Goal: Task Accomplishment & Management: Use online tool/utility

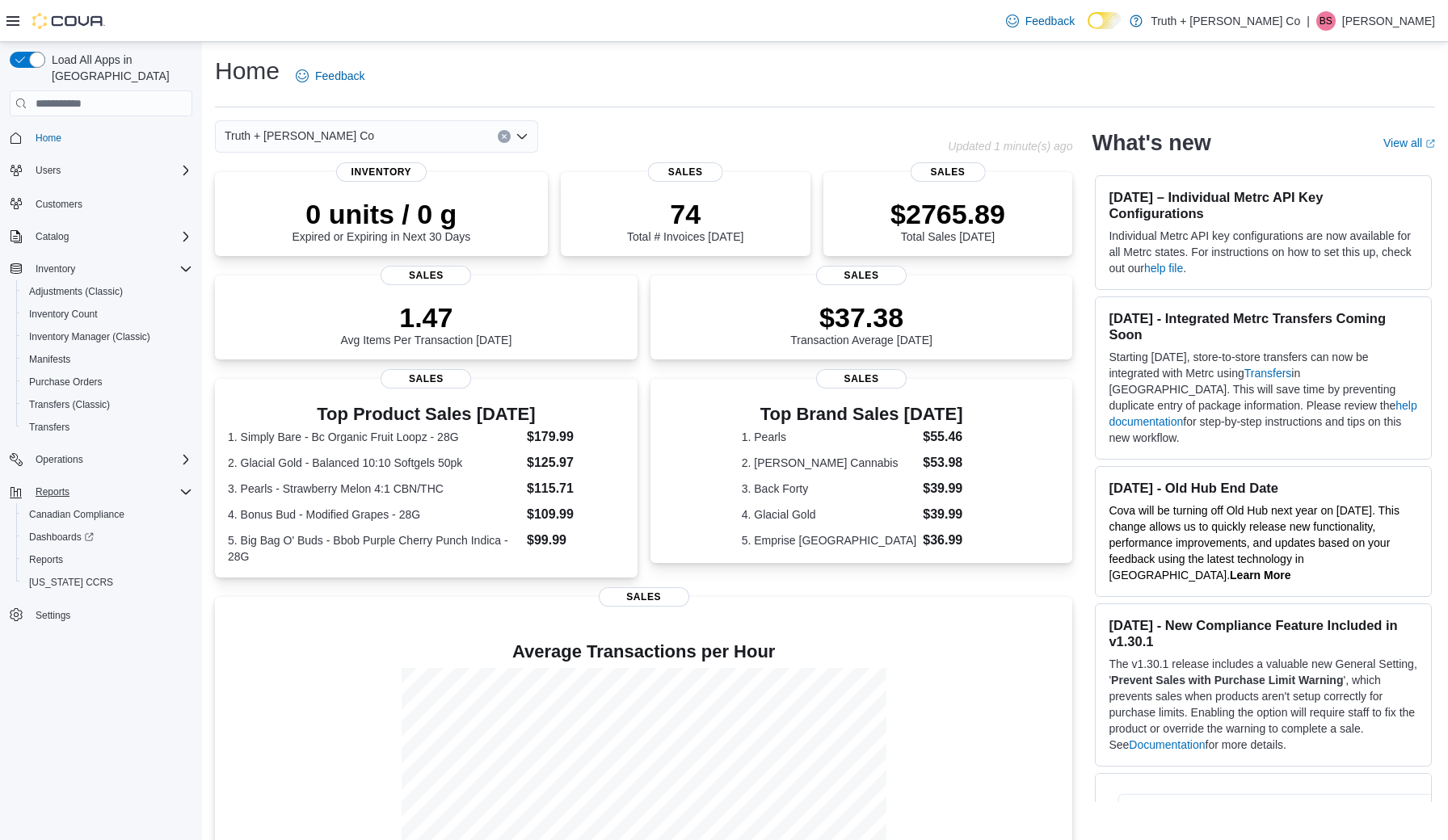
click at [57, 486] on span "Reports" at bounding box center [52, 492] width 34 height 12
click at [60, 553] on span "Reports" at bounding box center [45, 559] width 34 height 12
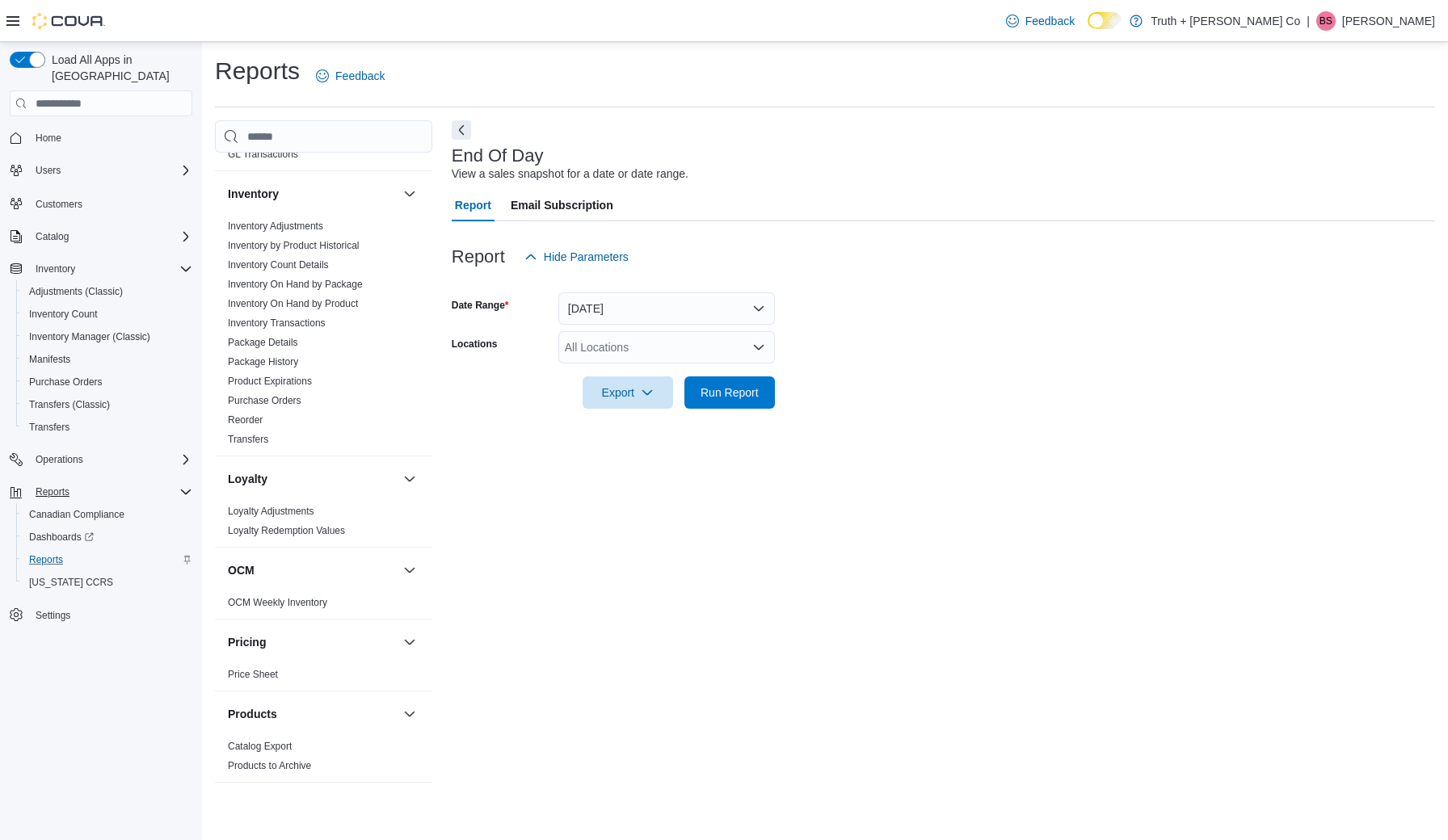
scroll to position [764, 0]
click at [246, 420] on link "Reorder" at bounding box center [245, 425] width 35 height 12
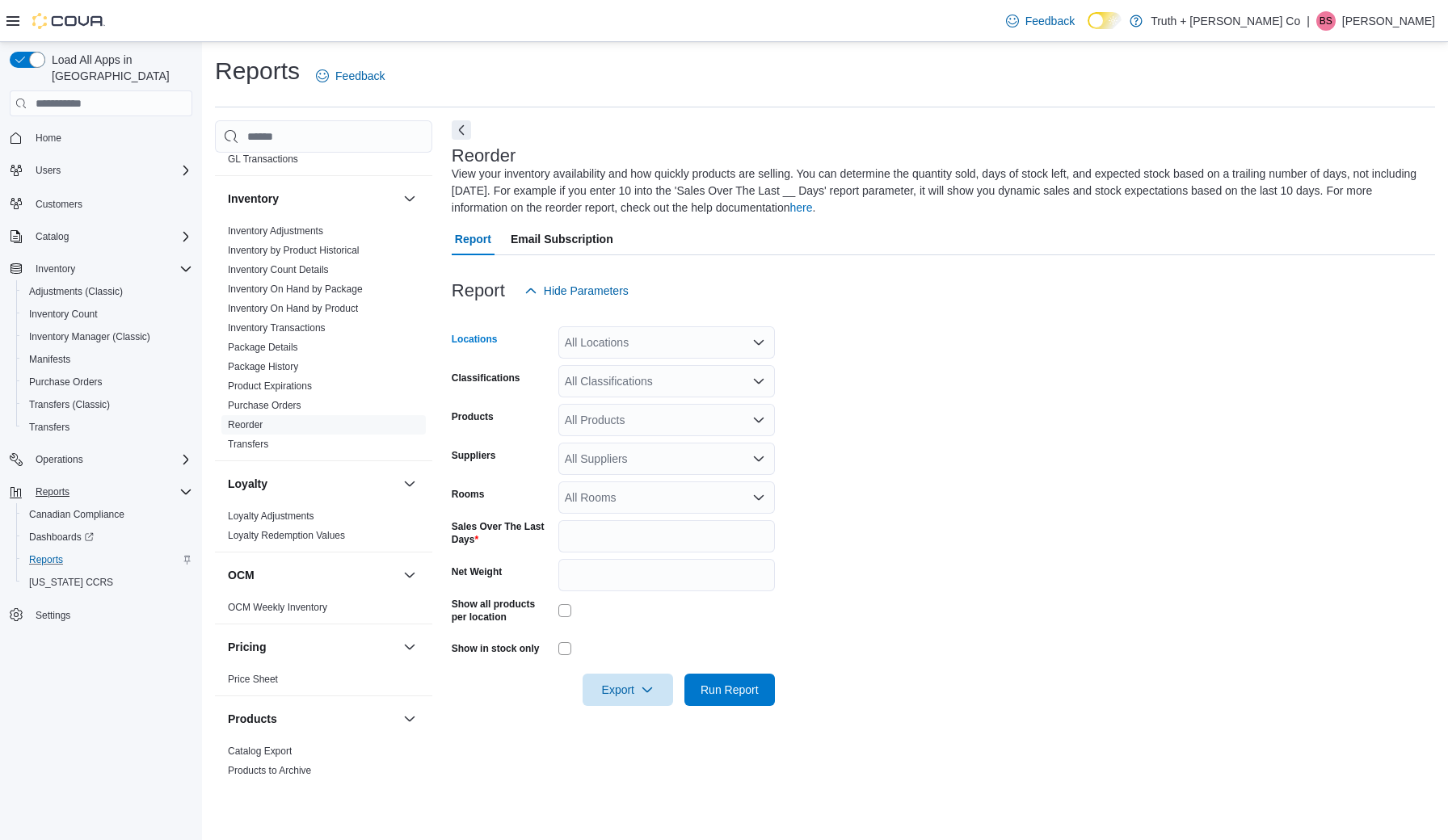
click at [759, 340] on icon "Open list of options" at bounding box center [758, 342] width 12 height 12
click at [736, 371] on div "Truth + [PERSON_NAME] Co" at bounding box center [665, 369] width 197 height 16
click at [894, 449] on form "Locations Truth + [PERSON_NAME] Co Combo box. Selected. Truth + [PERSON_NAME] C…" at bounding box center [943, 507] width 983 height 399
click at [755, 377] on icon "Open list of options" at bounding box center [758, 380] width 12 height 12
click at [914, 460] on form "Locations Truth + Alibi Cannabis Co Classifications All Classifications Product…" at bounding box center [943, 507] width 983 height 399
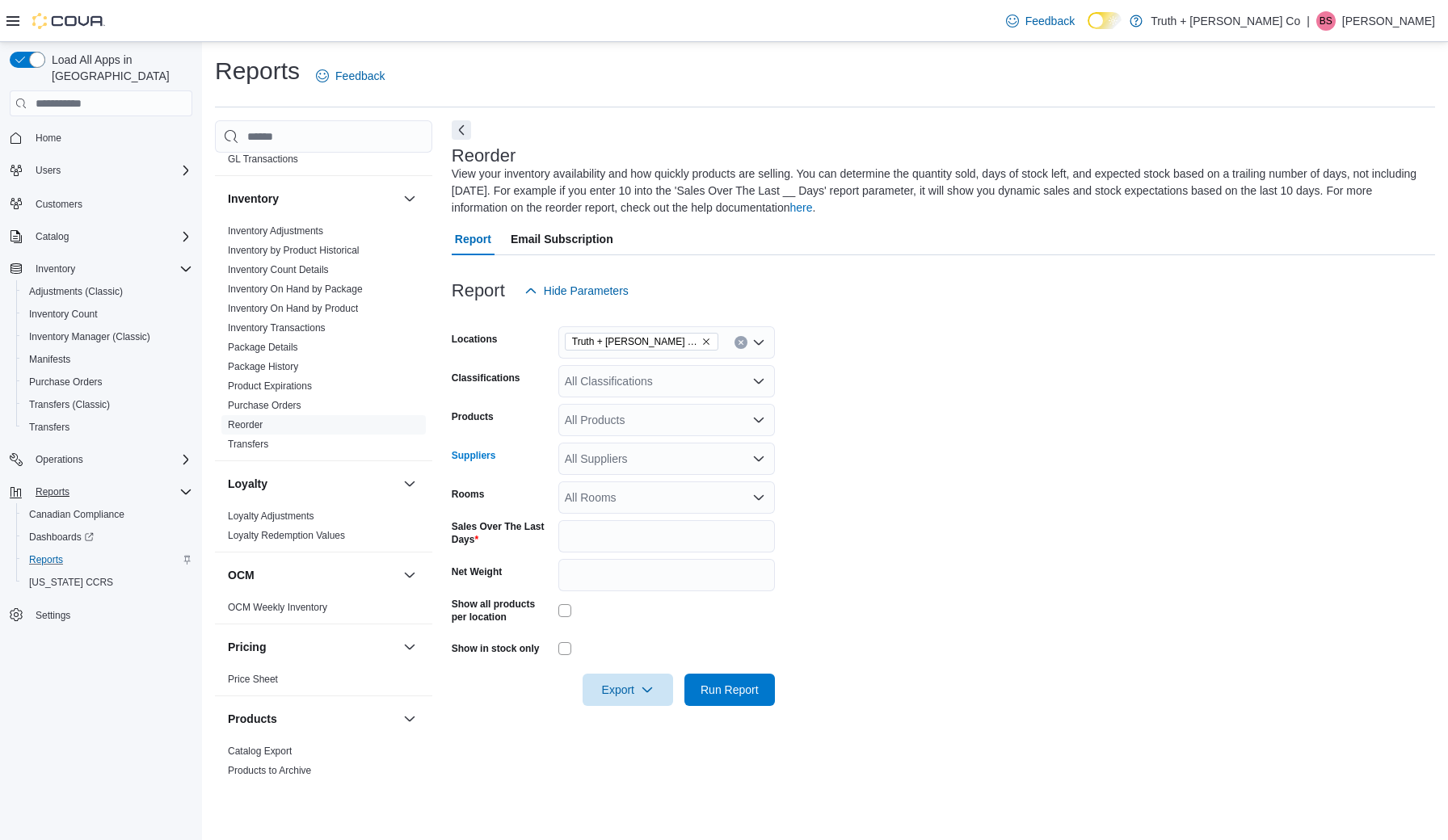
click at [761, 458] on icon "Open list of options" at bounding box center [759, 458] width 10 height 5
click at [757, 379] on icon "Open list of options" at bounding box center [759, 381] width 10 height 5
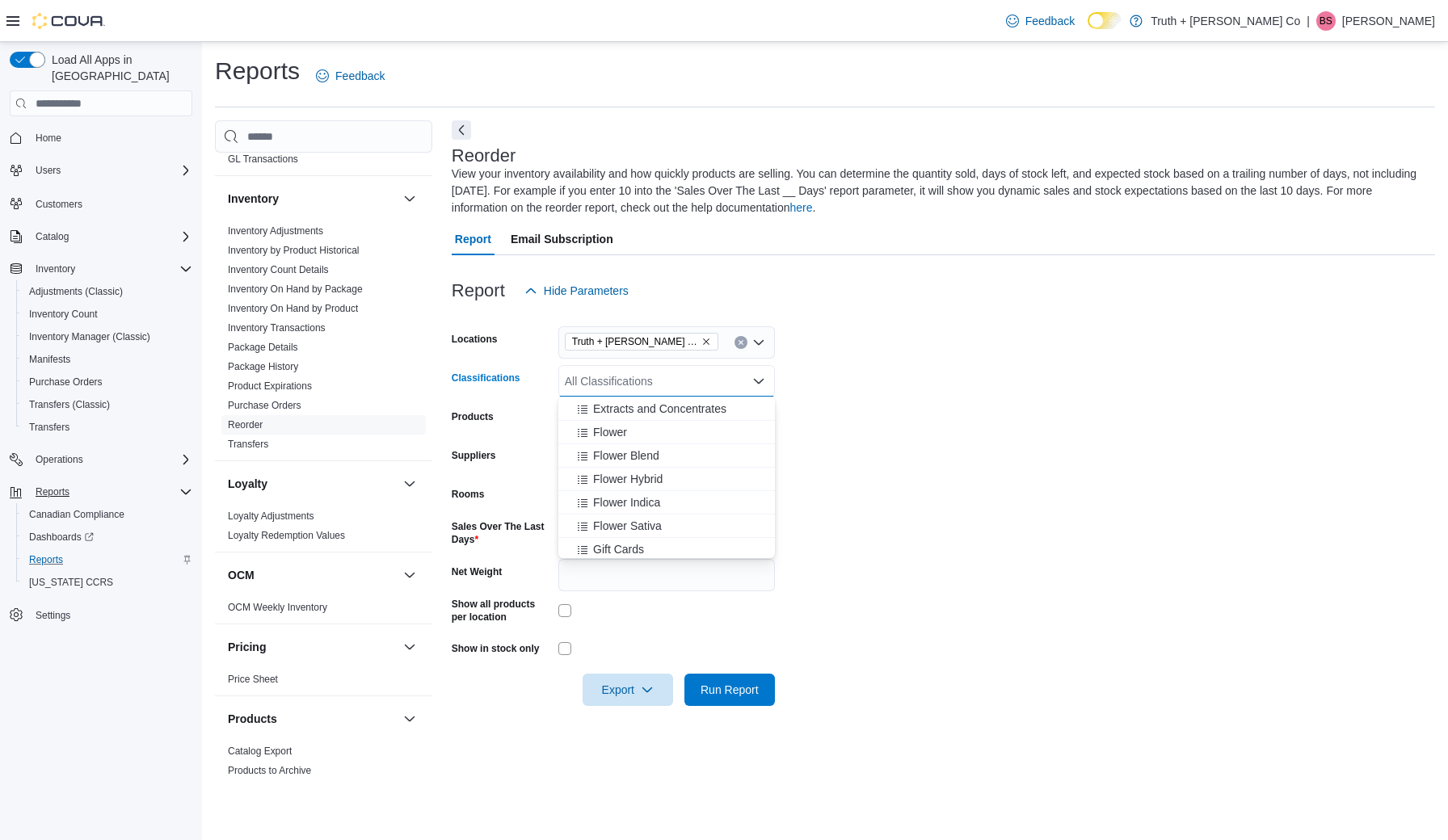
scroll to position [655, 0]
click at [587, 436] on icon "Choose from the following options" at bounding box center [583, 434] width 10 height 8
click at [583, 450] on span "Choose from the following options" at bounding box center [585, 456] width 17 height 16
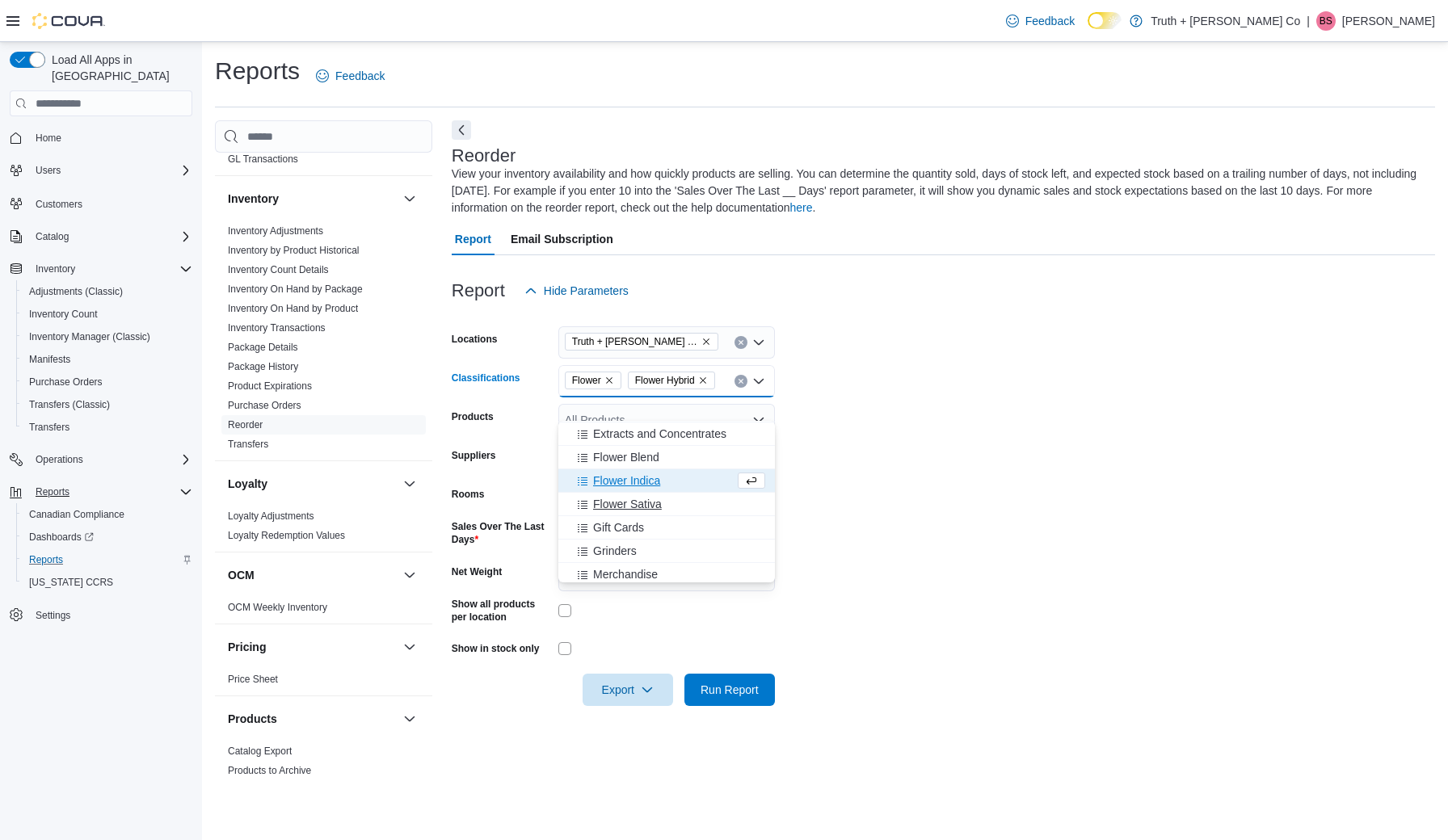
click at [583, 502] on icon "Choose from the following options" at bounding box center [582, 504] width 12 height 12
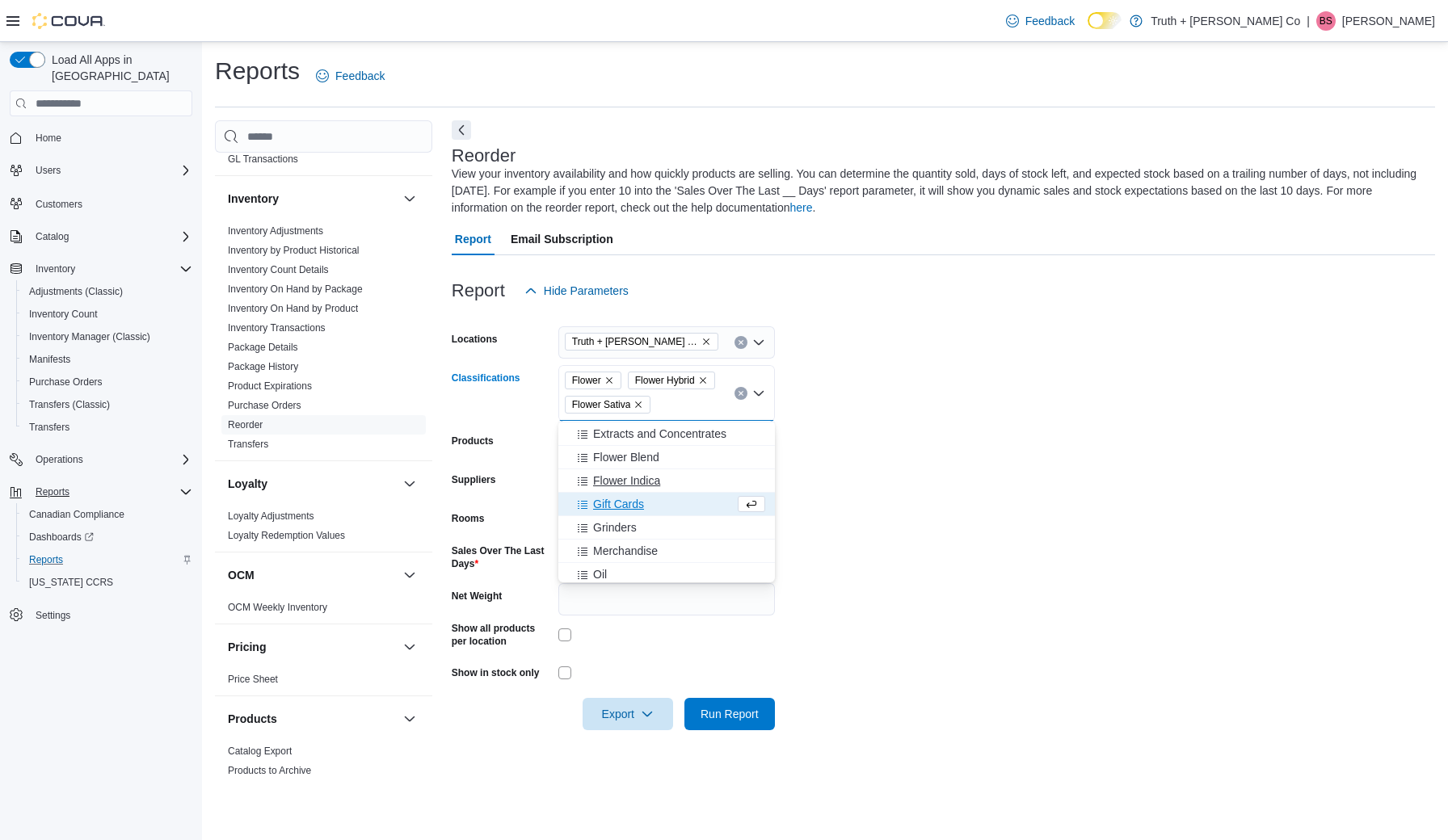
click at [579, 481] on icon "Choose from the following options" at bounding box center [582, 481] width 12 height 12
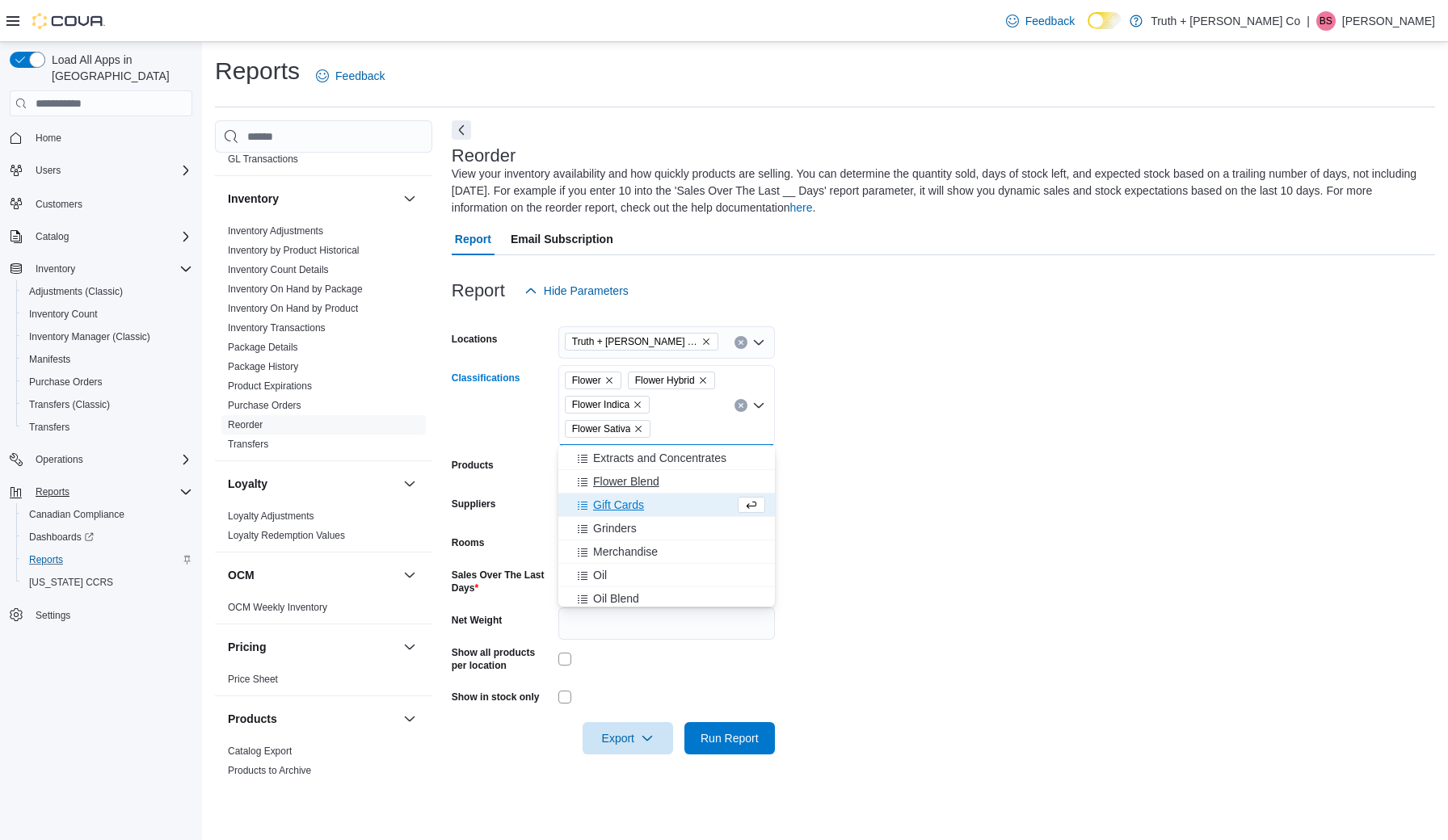
click at [590, 481] on span "Choose from the following options" at bounding box center [585, 481] width 17 height 16
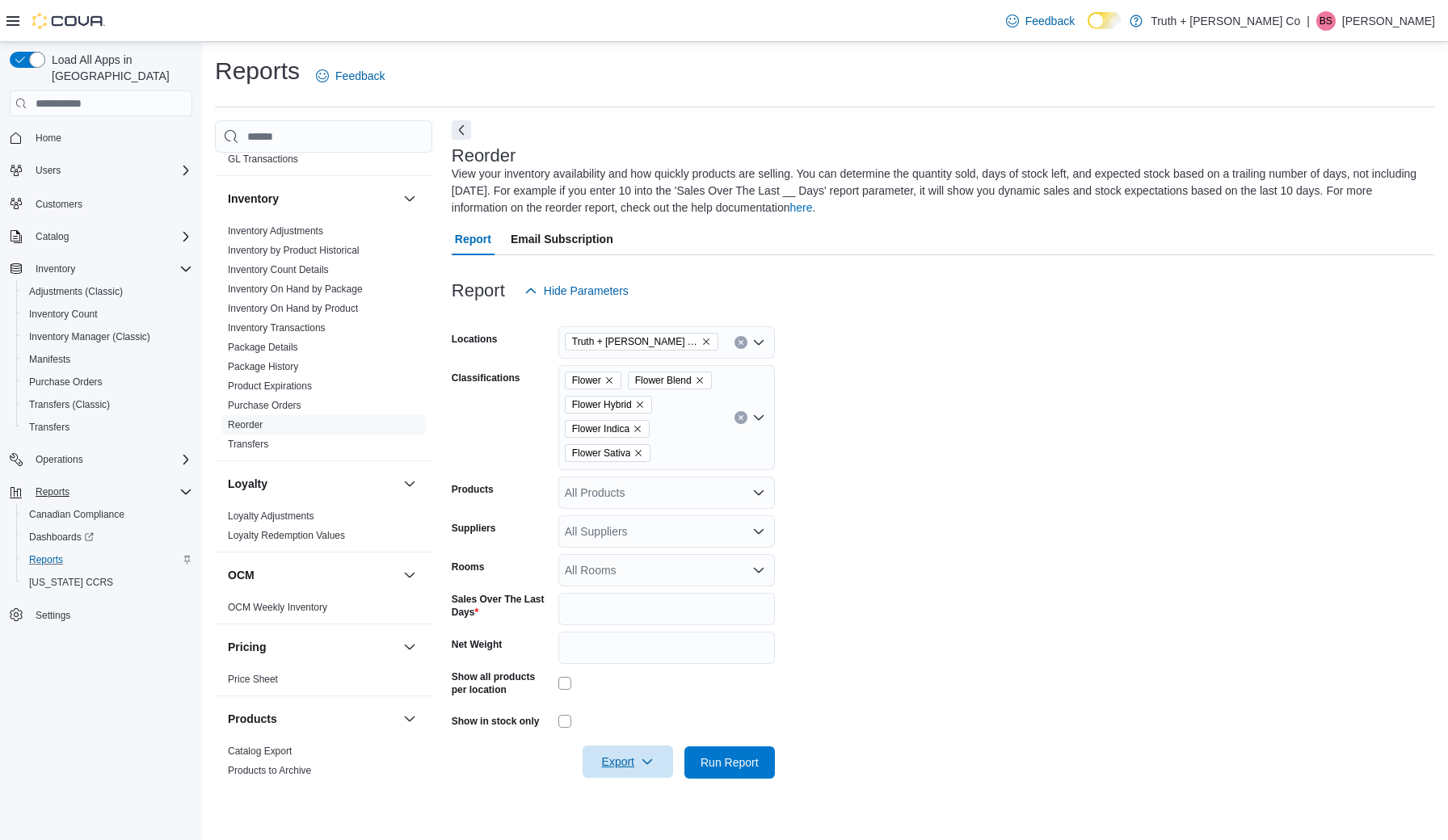
click at [618, 760] on span "Export" at bounding box center [628, 762] width 71 height 33
click at [894, 653] on form "Locations Truth + Alibi Cannabis Co Classifications Flower Flower Blend Flower …" at bounding box center [943, 542] width 983 height 471
click at [731, 759] on span "Run Report" at bounding box center [729, 761] width 59 height 16
click at [461, 130] on button "Next" at bounding box center [461, 130] width 19 height 19
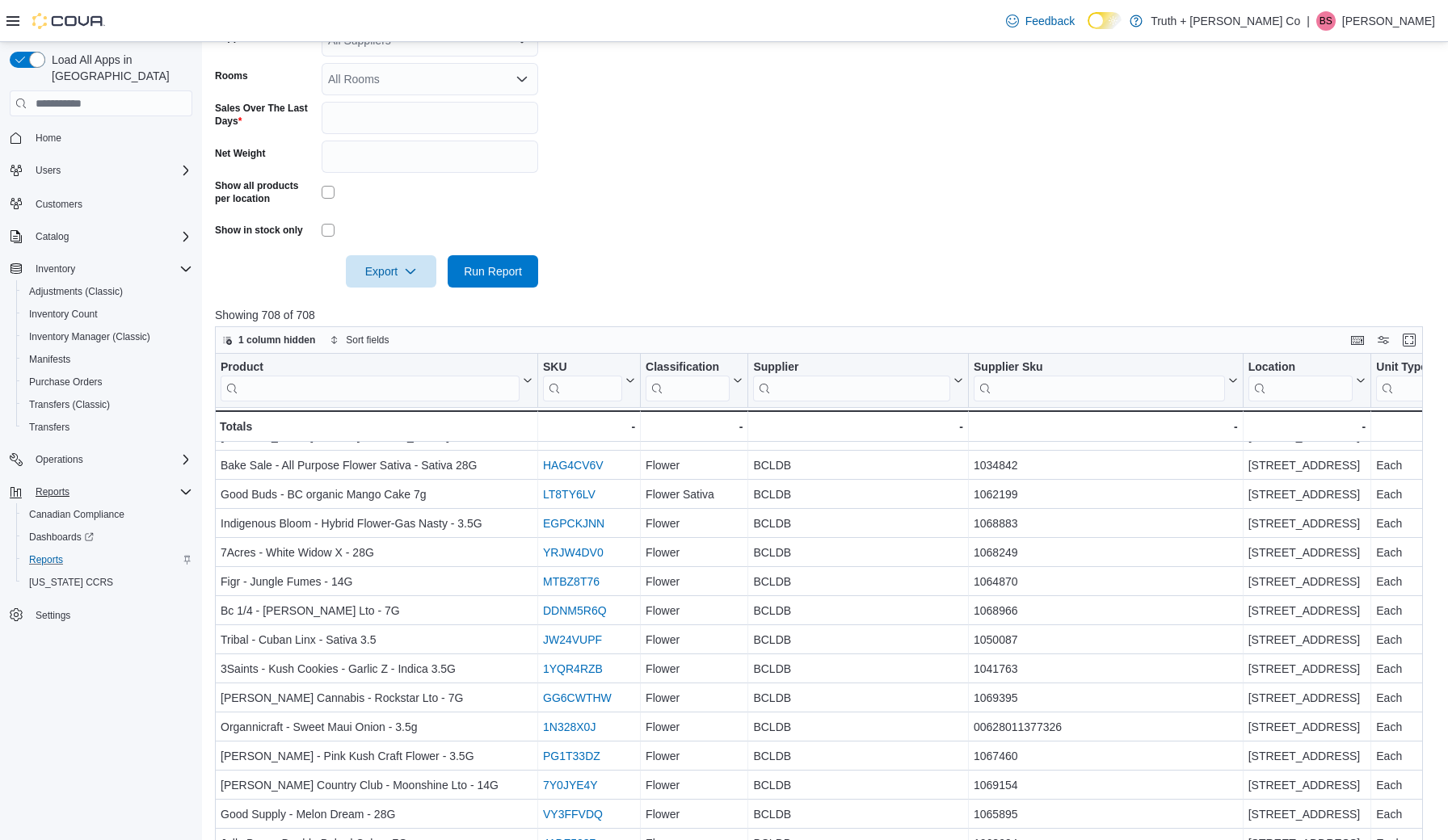
scroll to position [139, 0]
click at [229, 337] on icon "button" at bounding box center [228, 341] width 8 height 8
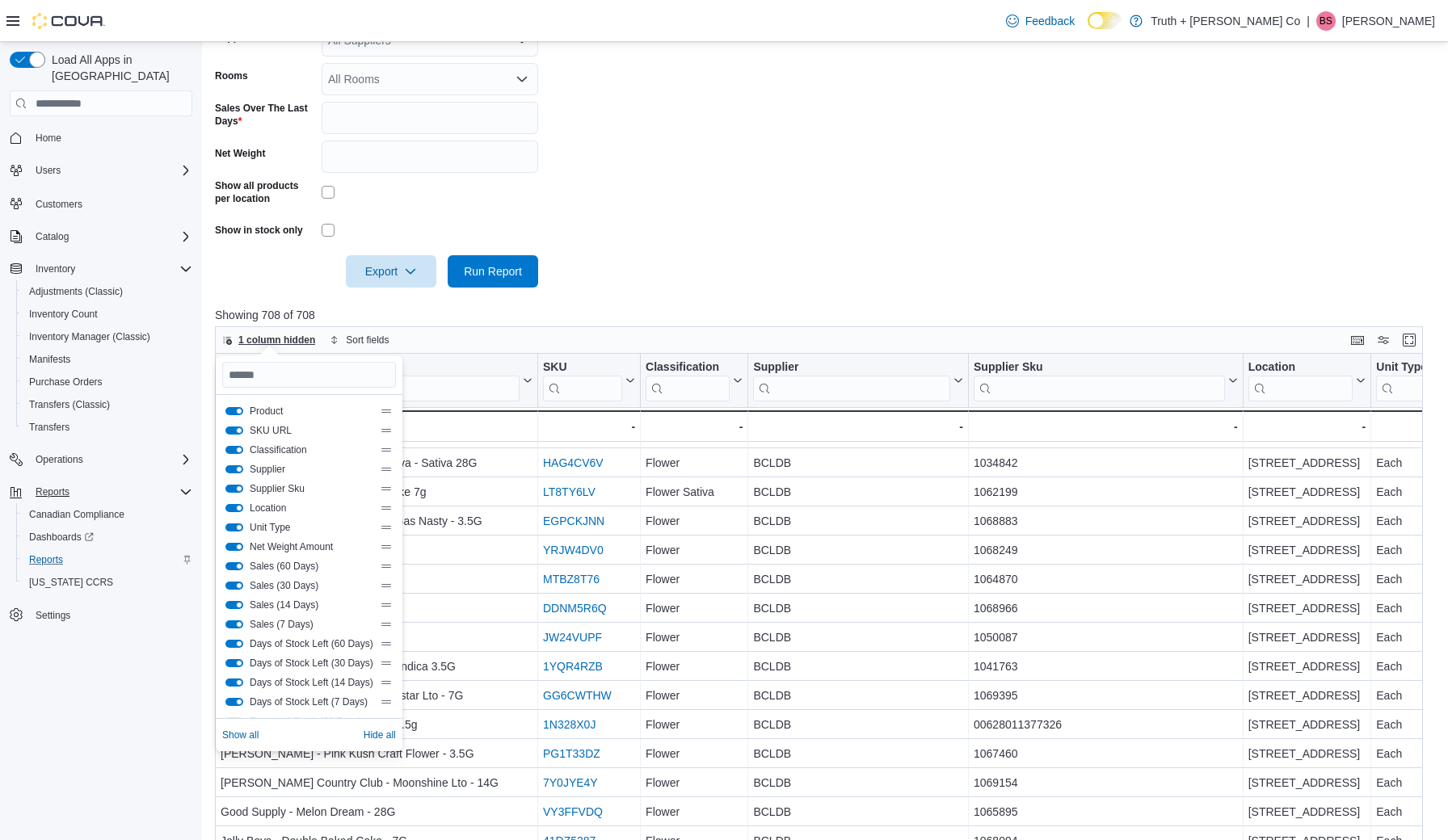
click at [247, 333] on span "1 column hidden" at bounding box center [277, 339] width 77 height 12
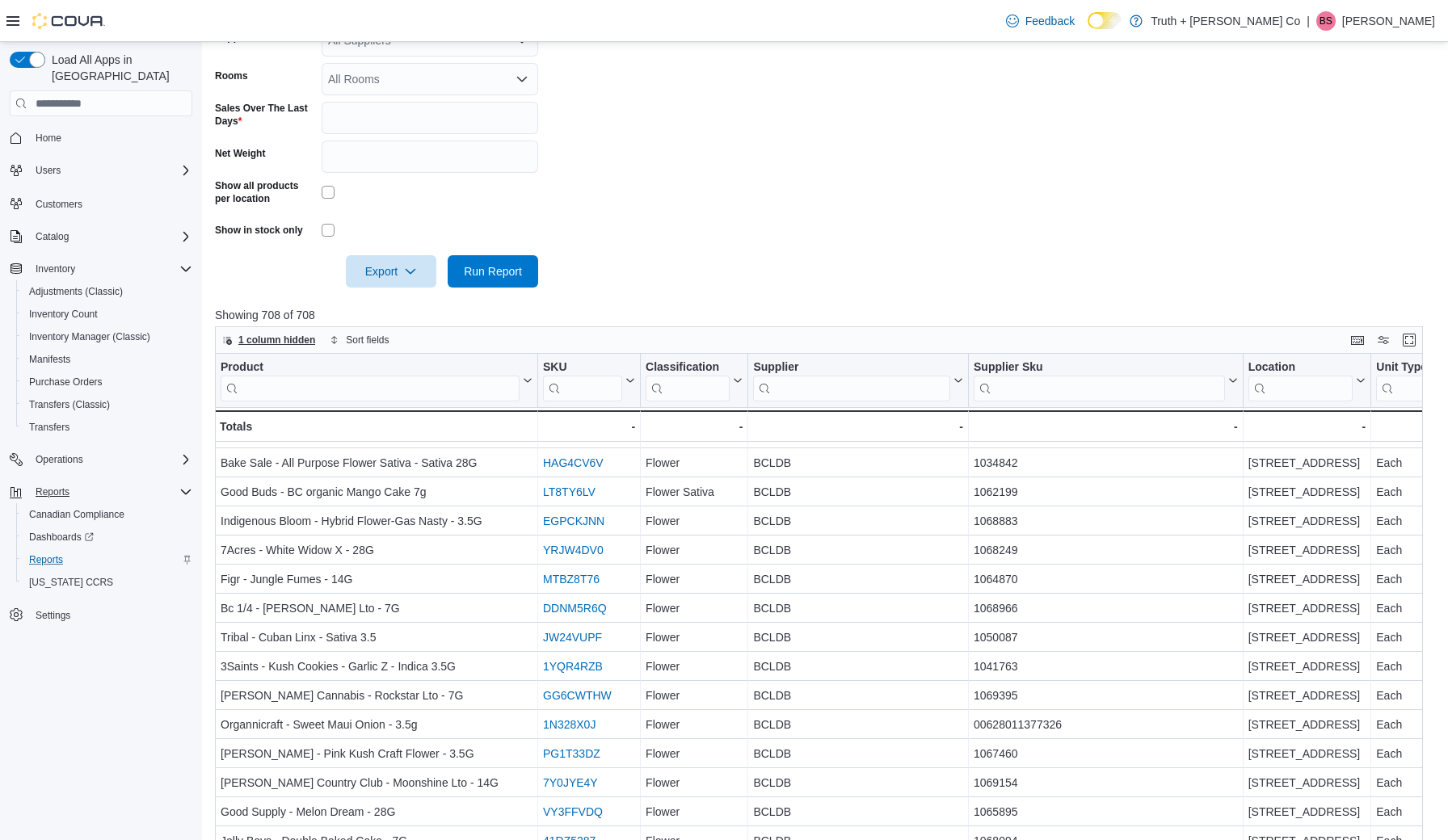
click at [247, 333] on span "1 column hidden" at bounding box center [277, 339] width 77 height 12
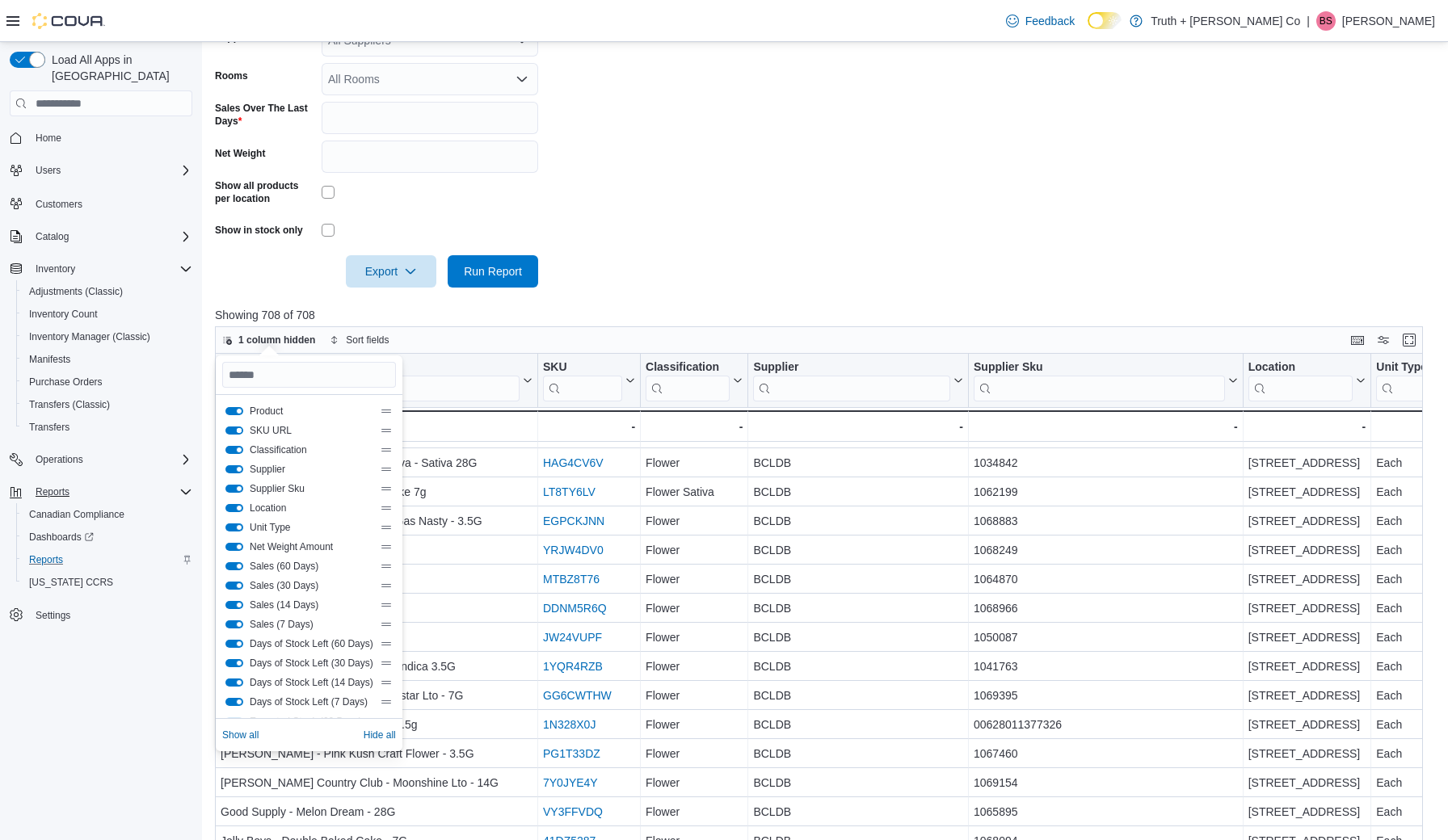
click at [228, 430] on button "SKU URL" at bounding box center [234, 430] width 18 height 8
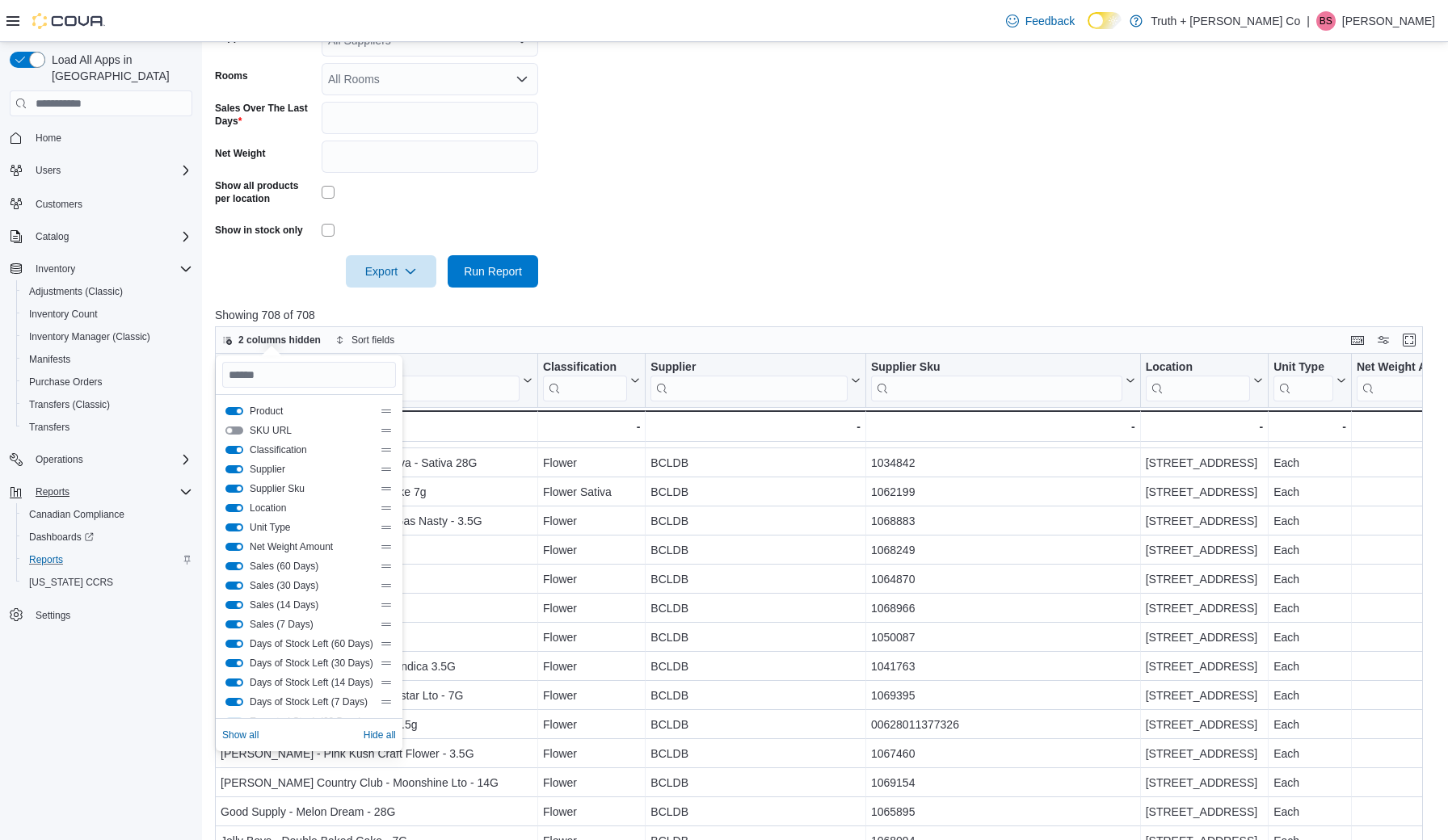
click at [232, 450] on button "Classification" at bounding box center [234, 449] width 18 height 8
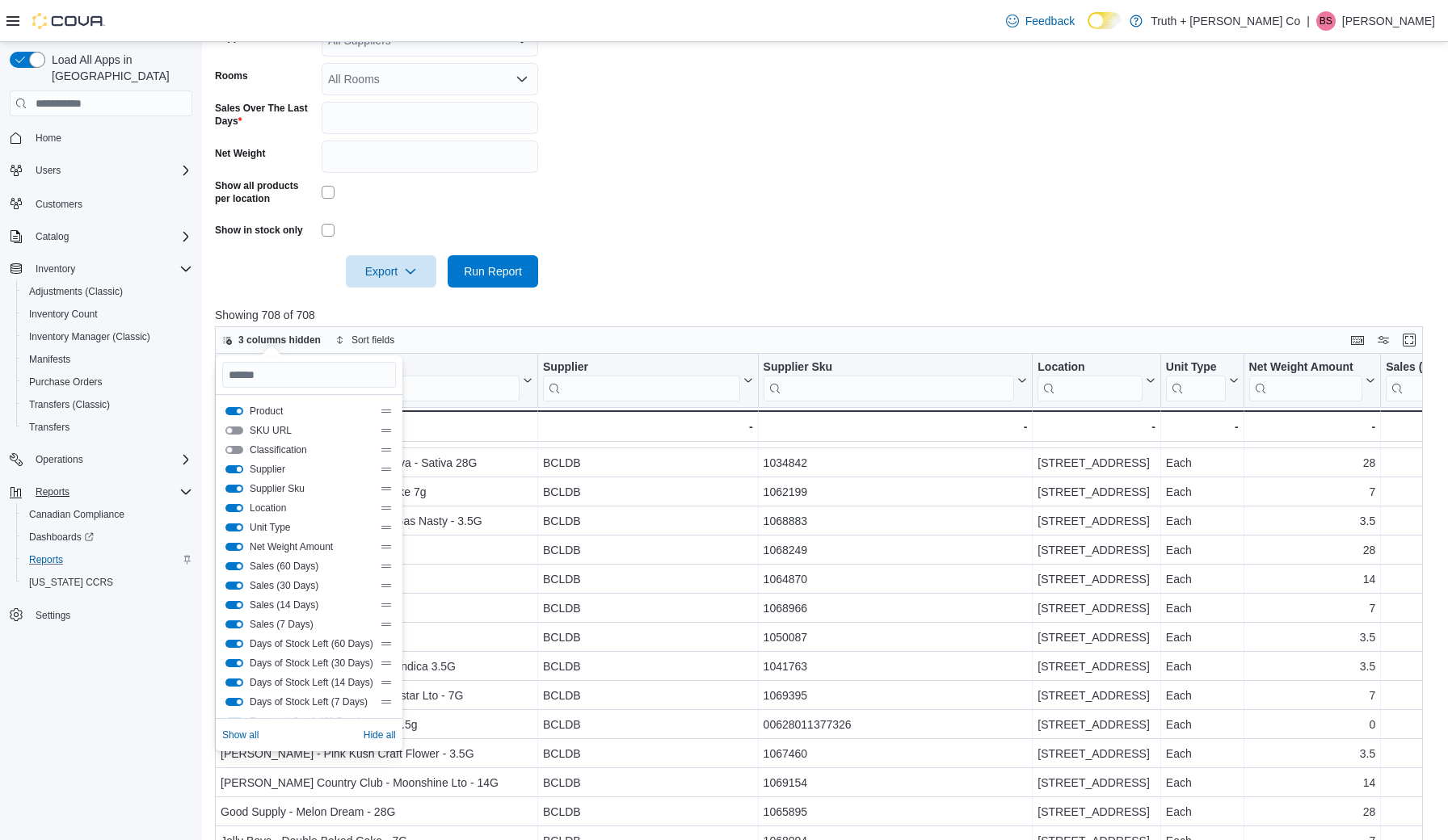
click at [231, 470] on button "Supplier" at bounding box center [234, 469] width 18 height 8
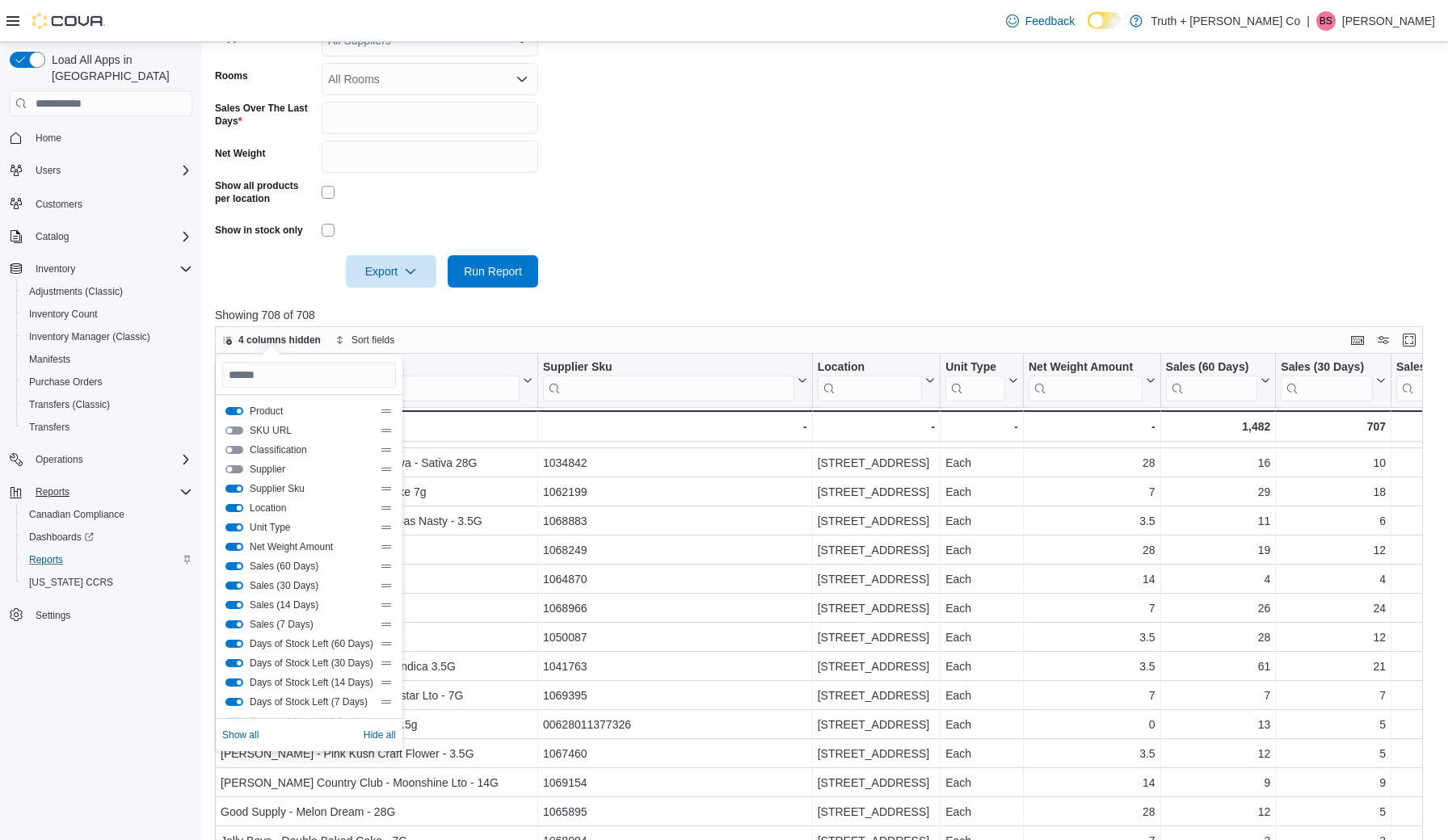
click at [228, 508] on button "Location" at bounding box center [234, 508] width 18 height 8
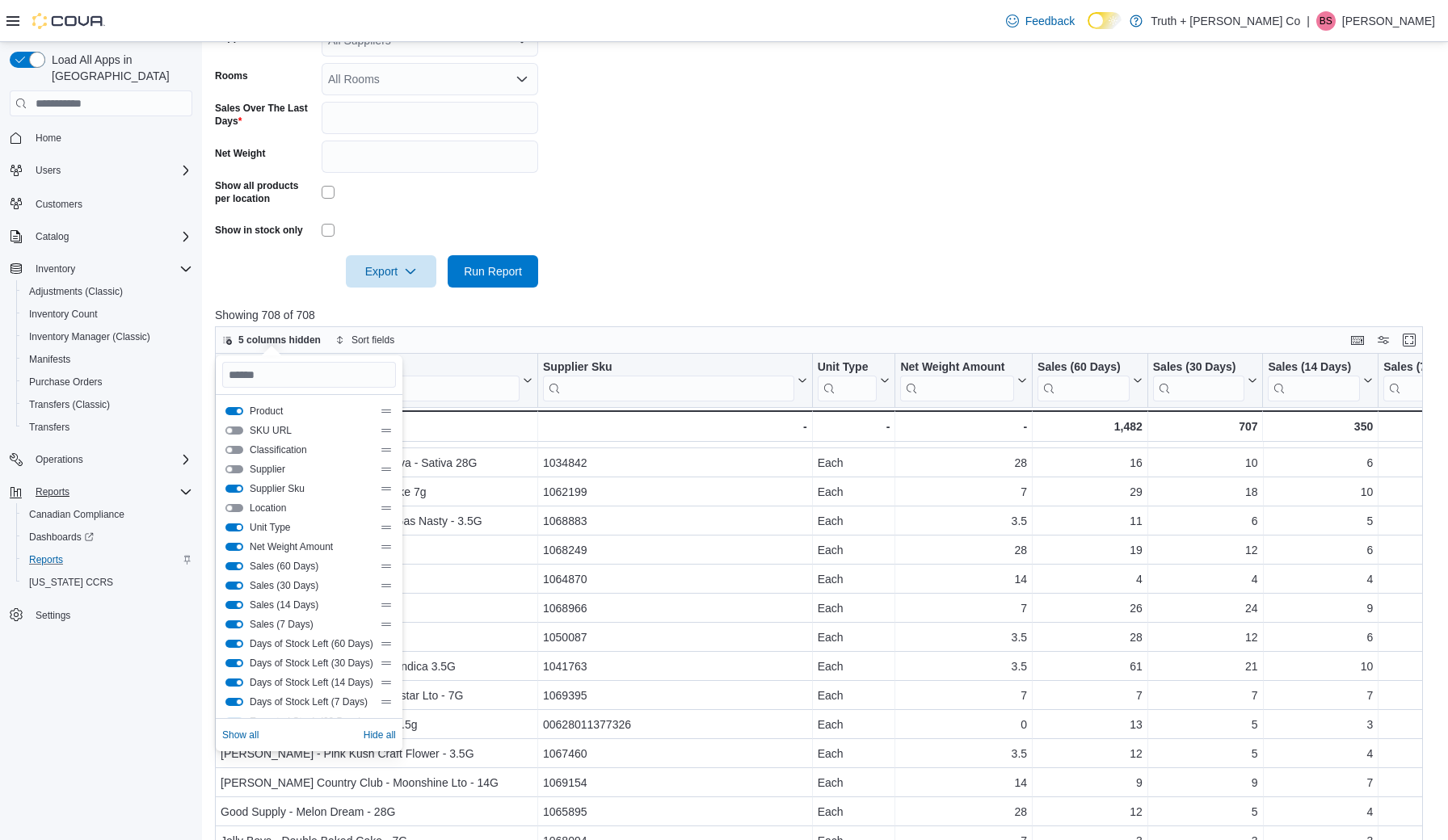
click at [227, 526] on button "Unit Type" at bounding box center [234, 527] width 18 height 8
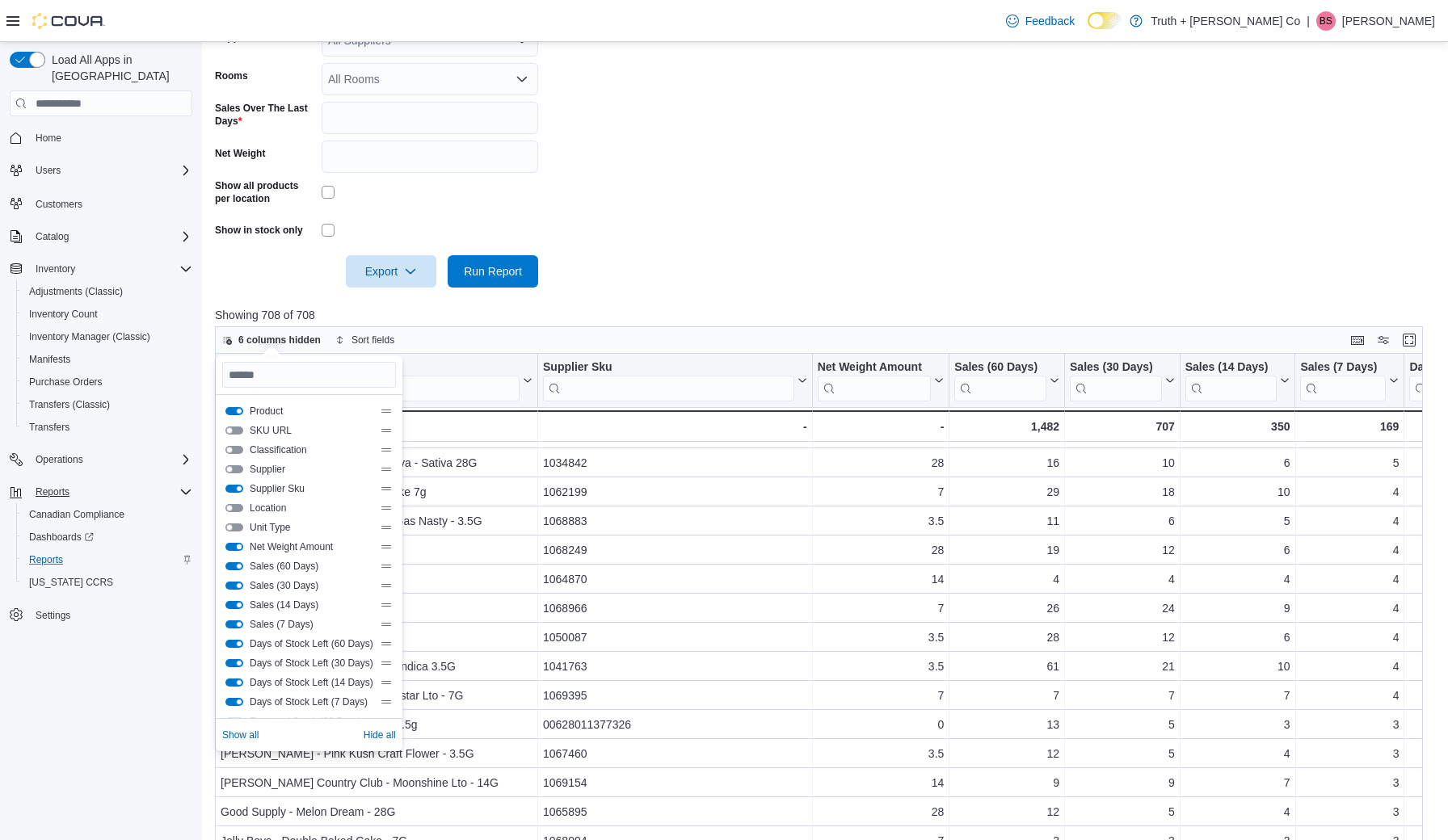
click at [229, 547] on button "Net Weight Amount" at bounding box center [234, 546] width 18 height 8
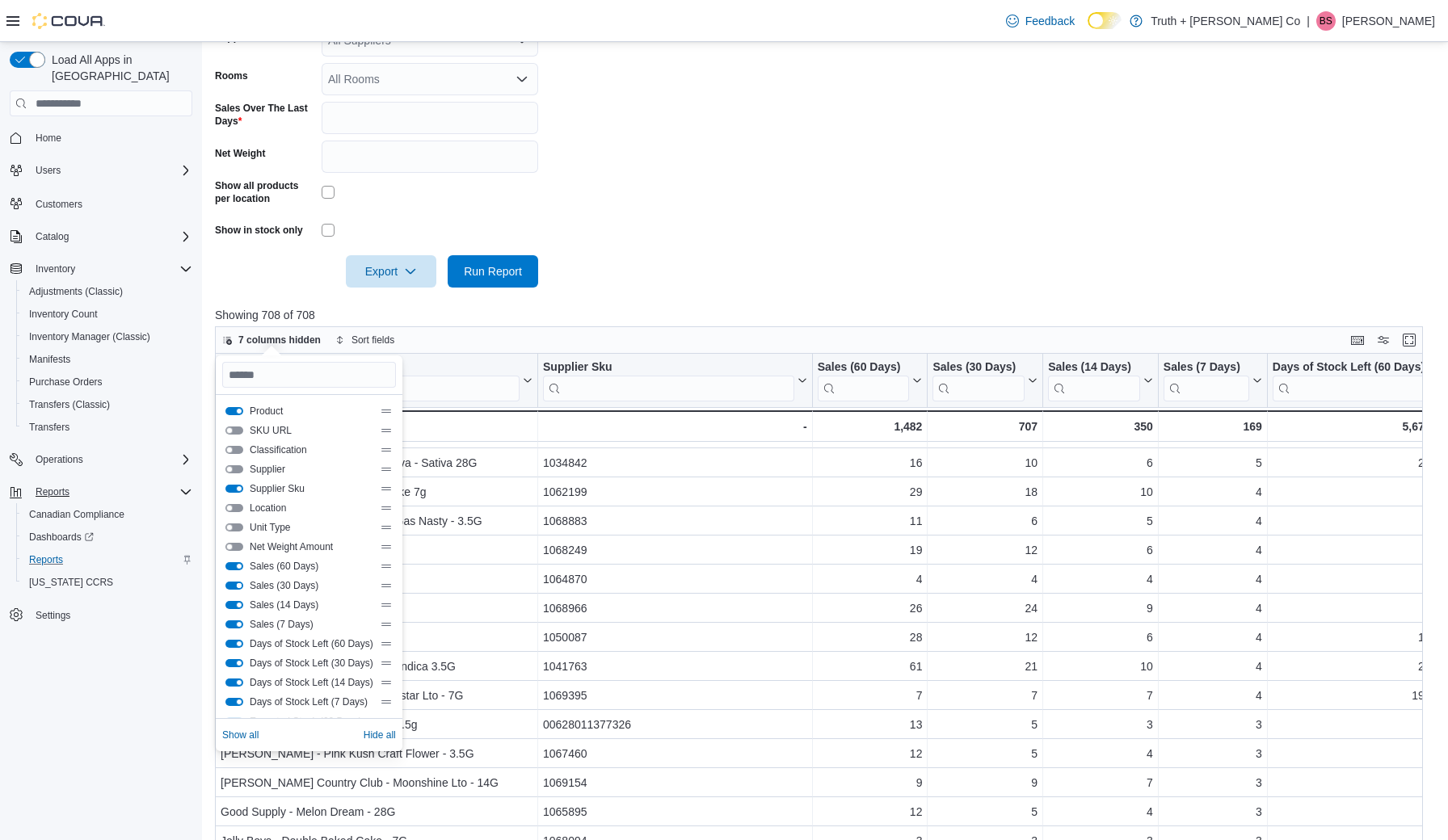
click at [231, 585] on button "Sales (30 Days)" at bounding box center [234, 586] width 18 height 8
click at [227, 604] on button "Sales (14 Days)" at bounding box center [234, 605] width 18 height 8
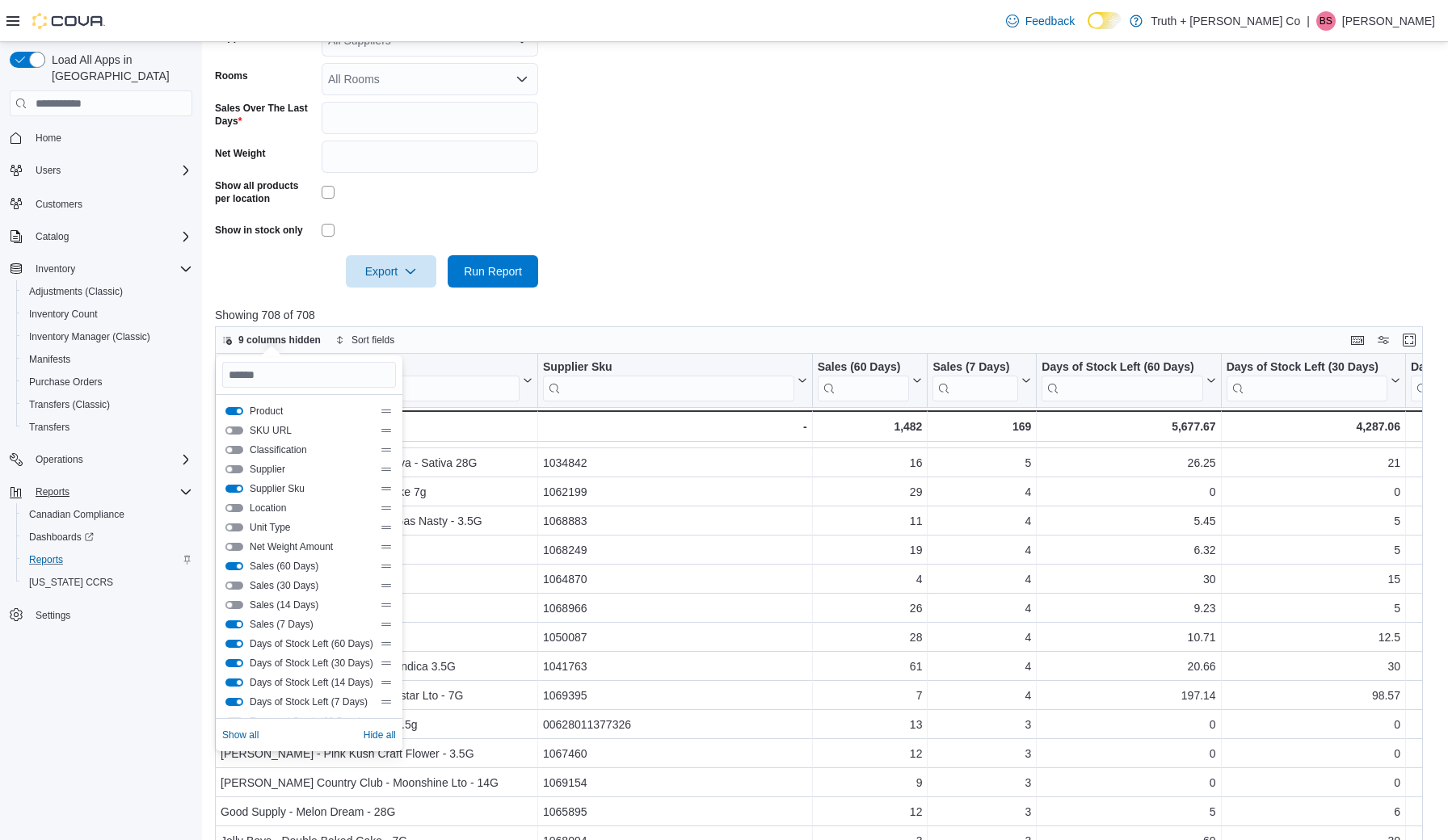
click at [229, 623] on button "Sales (7 Days)" at bounding box center [234, 624] width 18 height 8
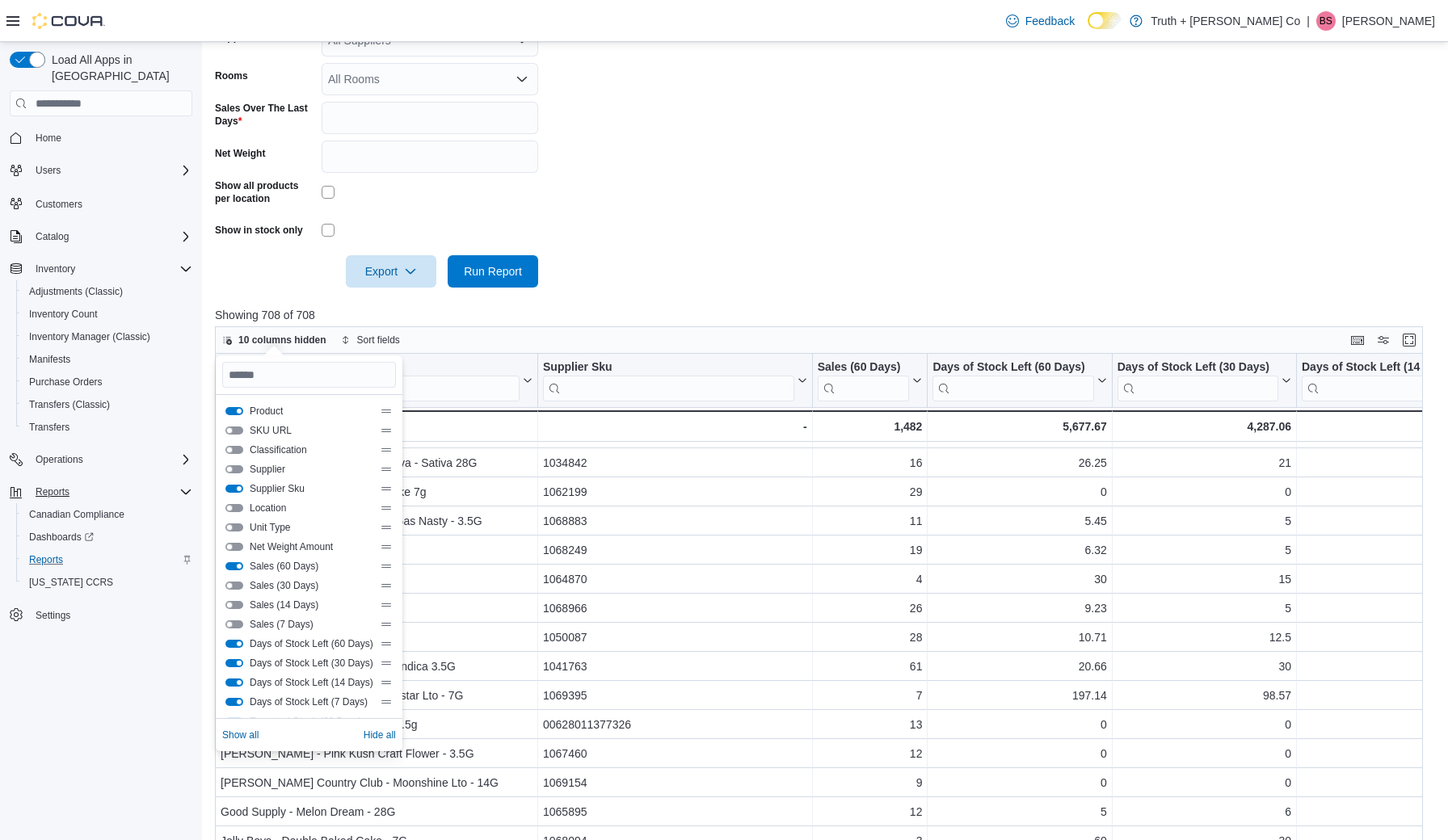
click at [235, 660] on button "Days of Stock Left (30 Days)" at bounding box center [234, 663] width 18 height 8
click at [229, 680] on button "Days of Stock Left (14 Days)" at bounding box center [234, 683] width 18 height 8
click at [229, 703] on button "Days of Stock Left (7 Days)" at bounding box center [234, 702] width 18 height 8
click at [231, 642] on button "Days of Stock Left (60 Days)" at bounding box center [234, 643] width 18 height 8
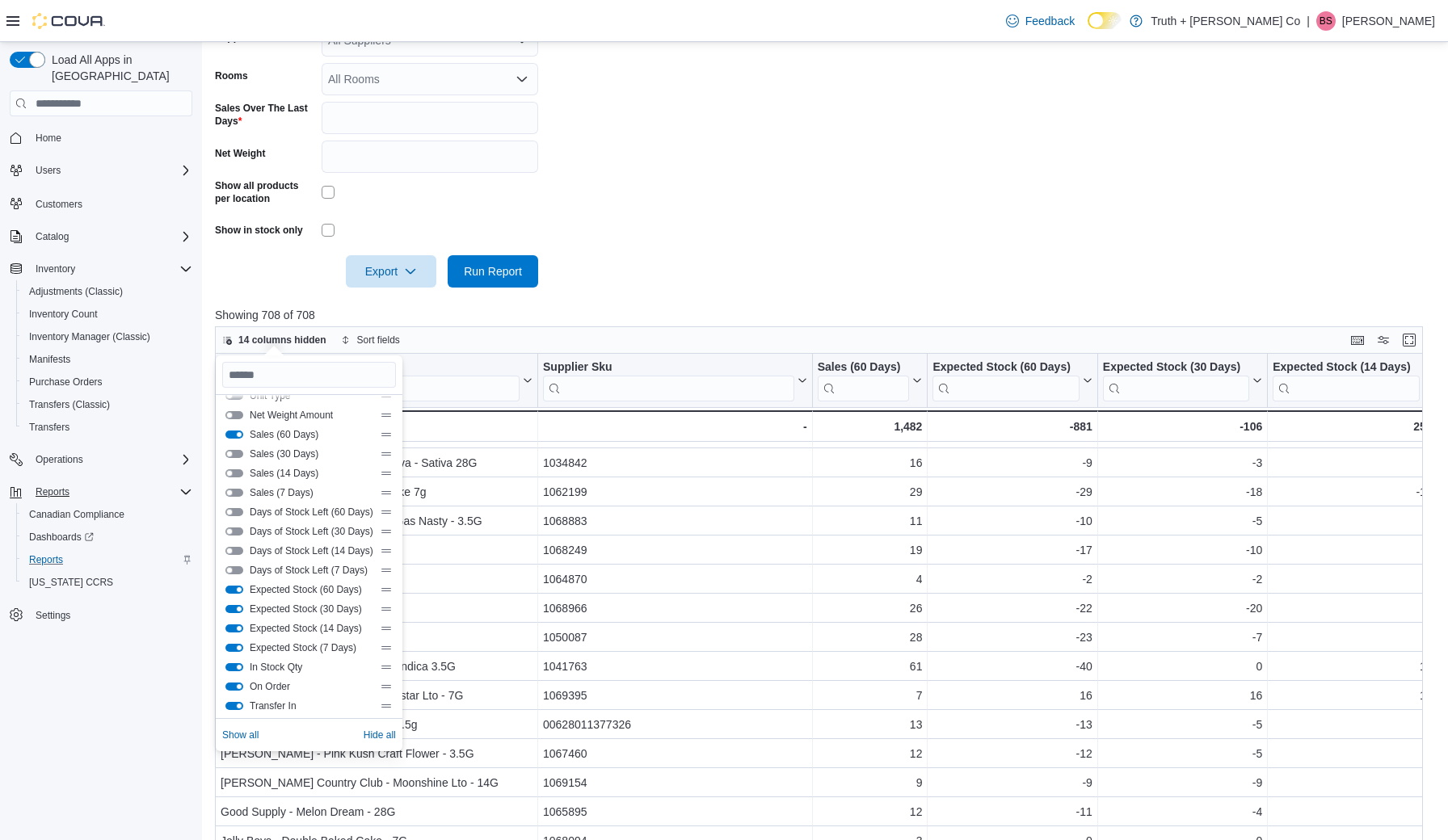
scroll to position [133, 0]
click at [231, 588] on button "Expected Stock (60 Days)" at bounding box center [234, 588] width 18 height 8
click at [229, 610] on button "Expected Stock (30 Days)" at bounding box center [234, 608] width 18 height 8
click at [229, 625] on button "Expected Stock (14 Days)" at bounding box center [234, 627] width 18 height 8
click at [229, 638] on div "Expected Stock (7 Days)" at bounding box center [308, 646] width 174 height 19
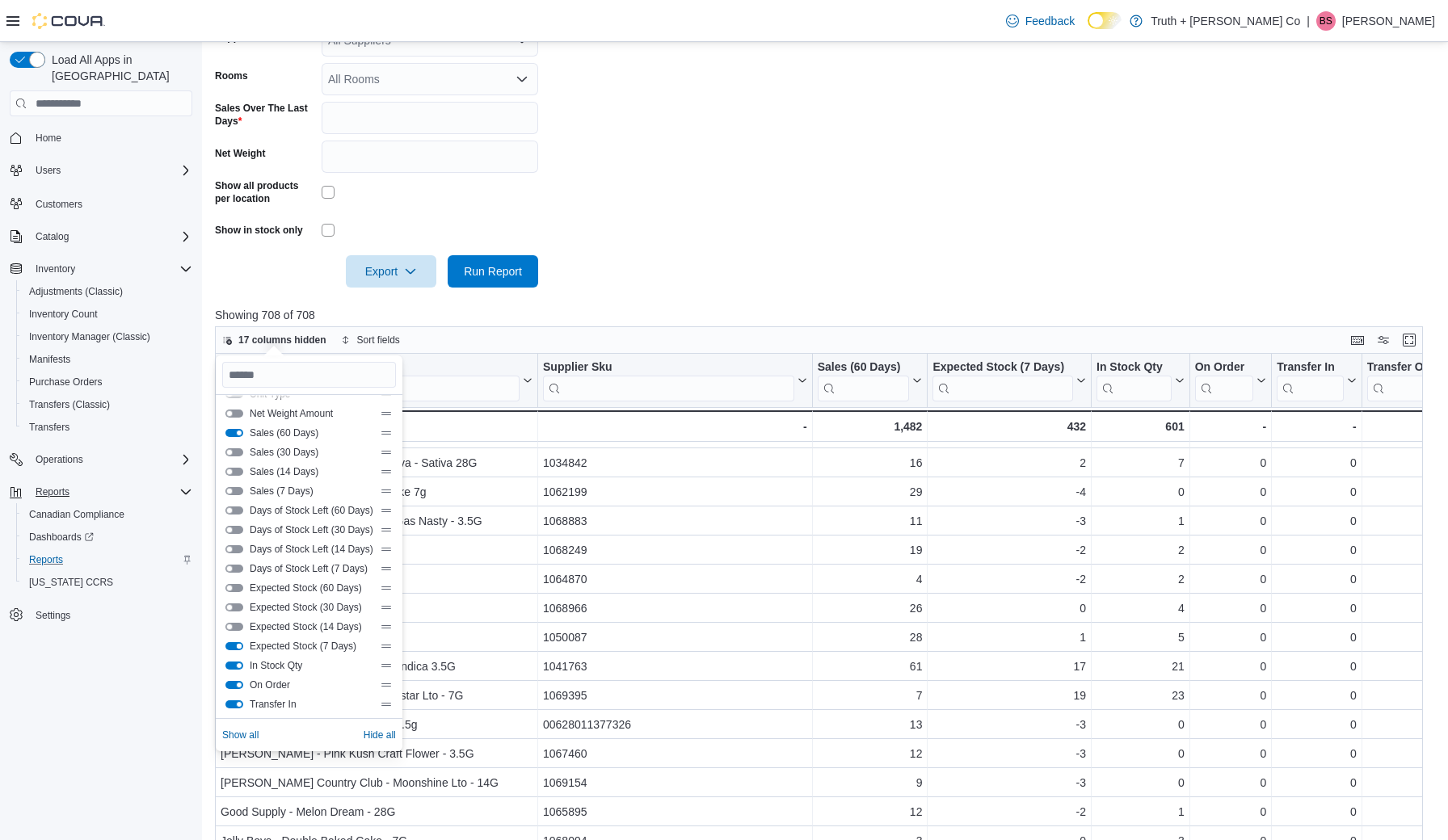
click at [229, 644] on button "Expected Stock (7 Days)" at bounding box center [234, 646] width 18 height 8
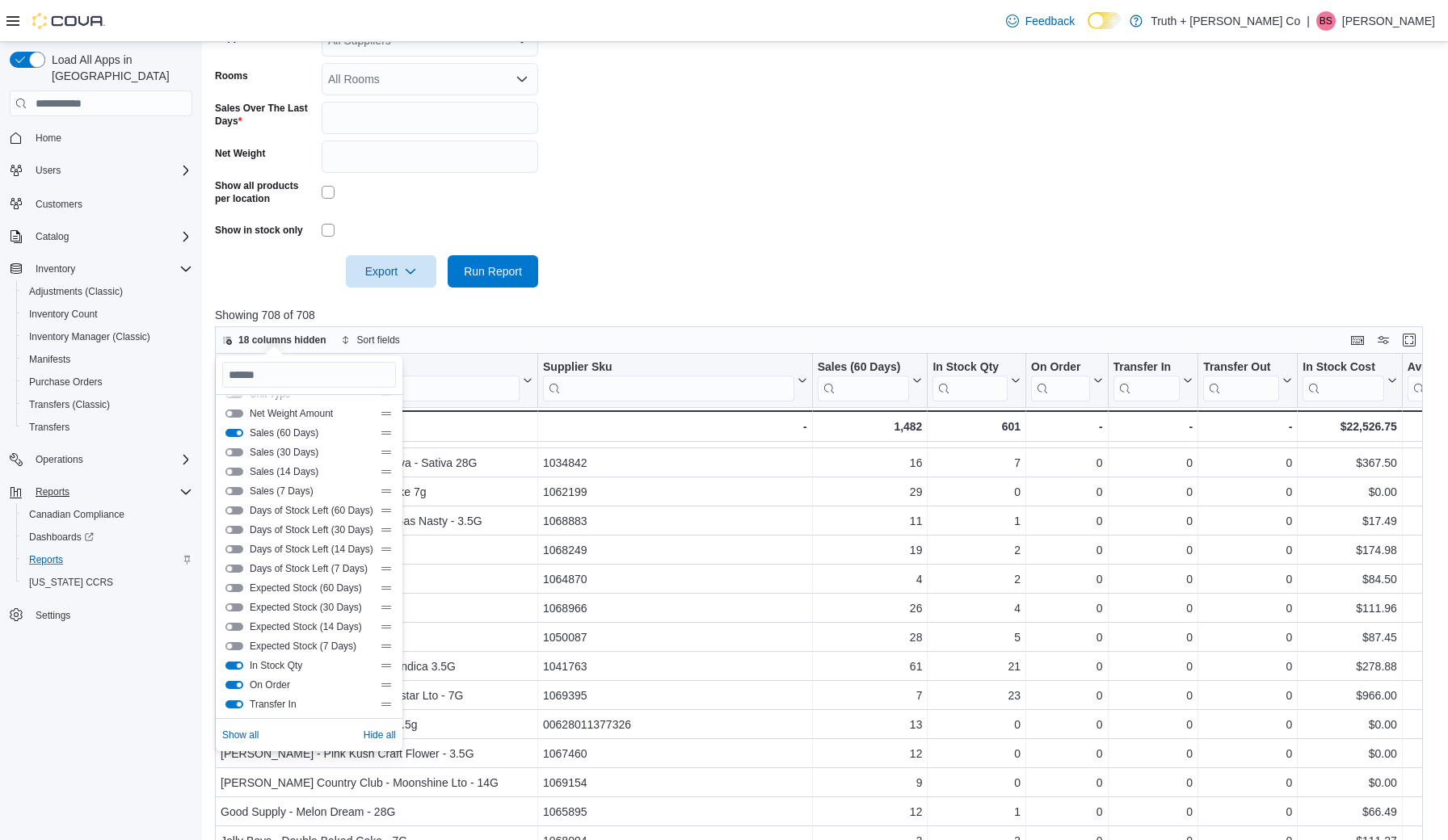
click at [730, 207] on form "Locations Truth + Alibi Cannabis Co Classifications Flower Flower Blend Flower …" at bounding box center [825, 51] width 1219 height 471
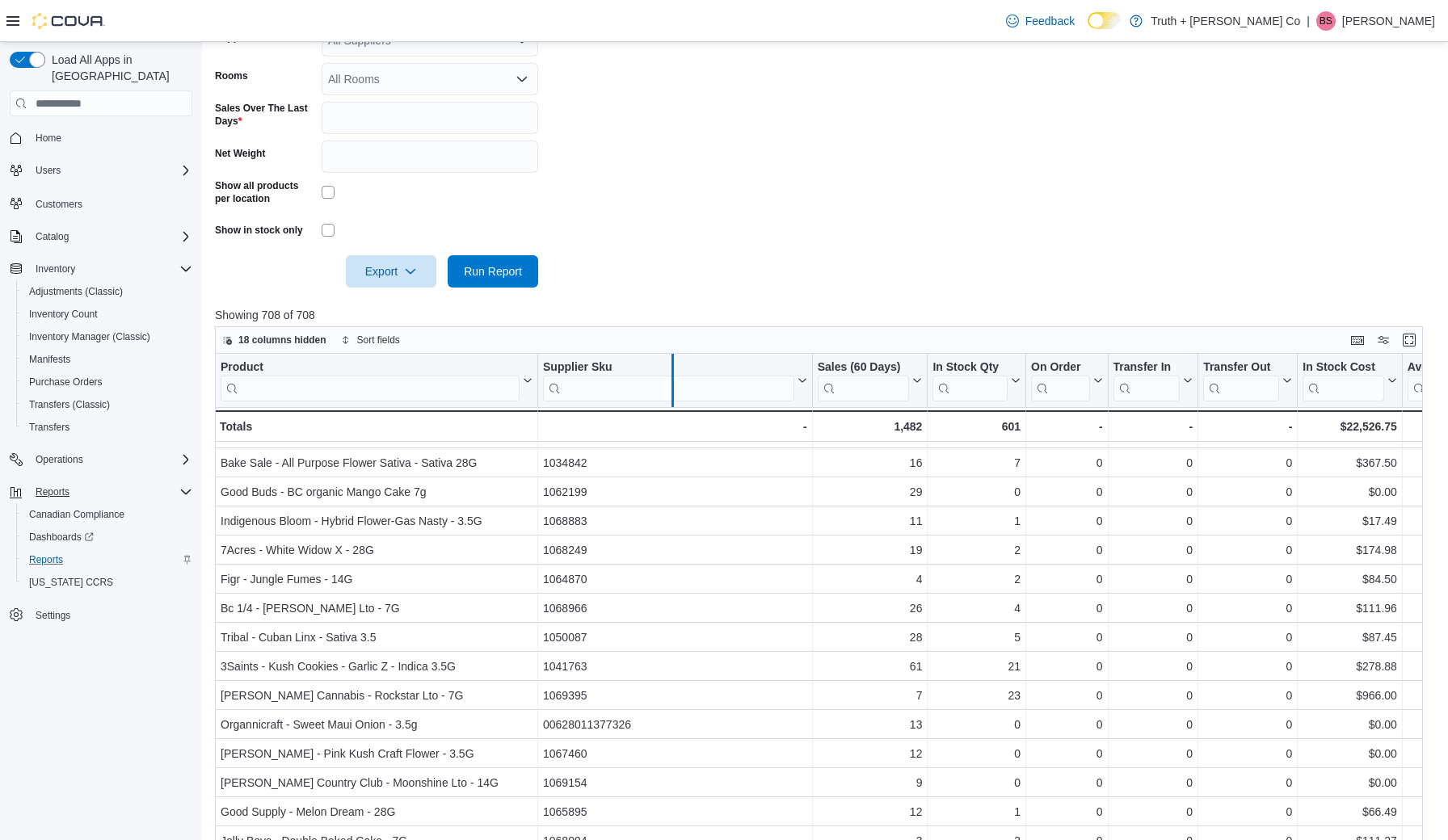
drag, startPoint x: 813, startPoint y: 373, endPoint x: 675, endPoint y: 374, distance: 138.0
click at [675, 374] on div at bounding box center [671, 381] width 12 height 54
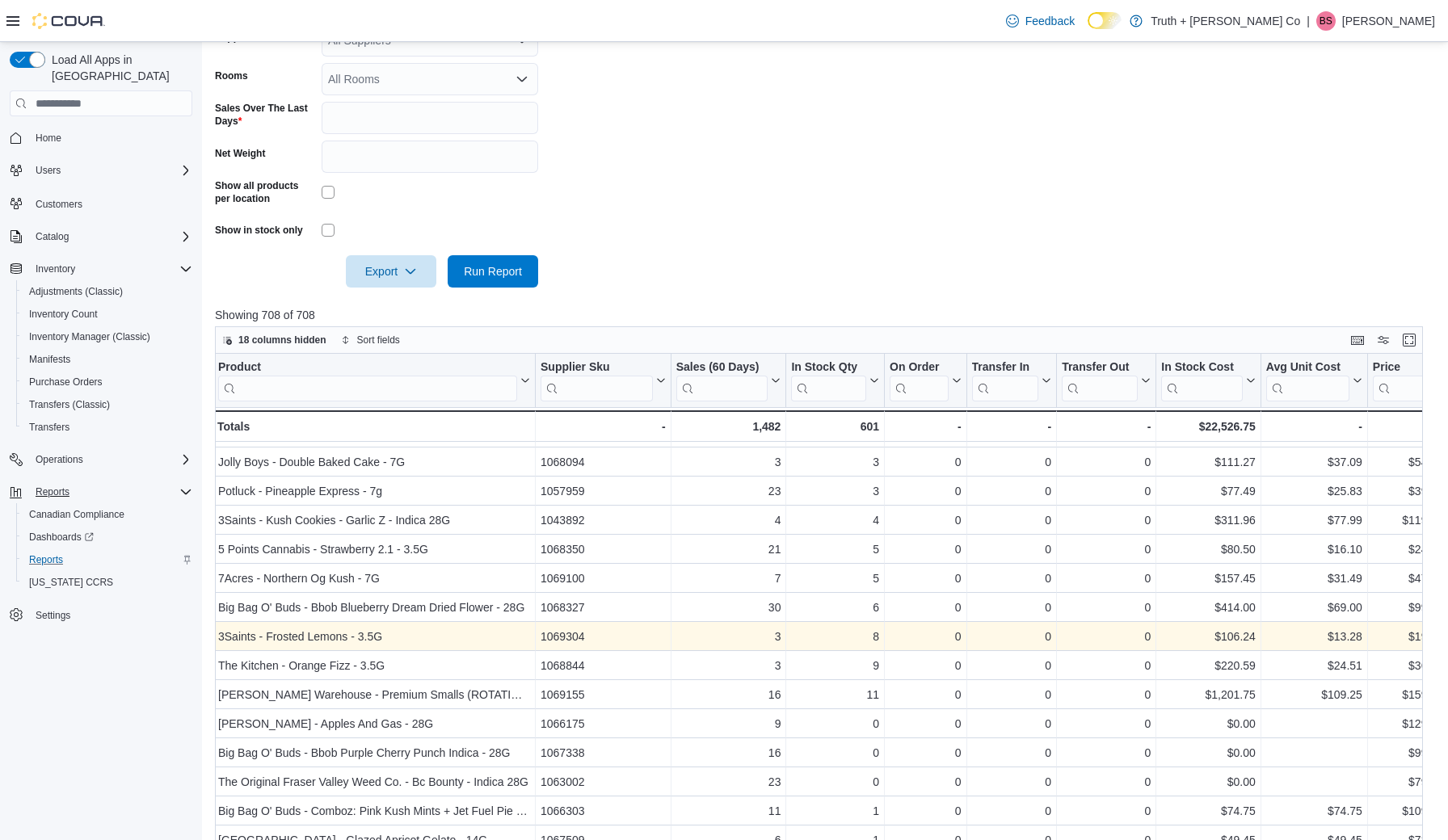
scroll to position [518, 4]
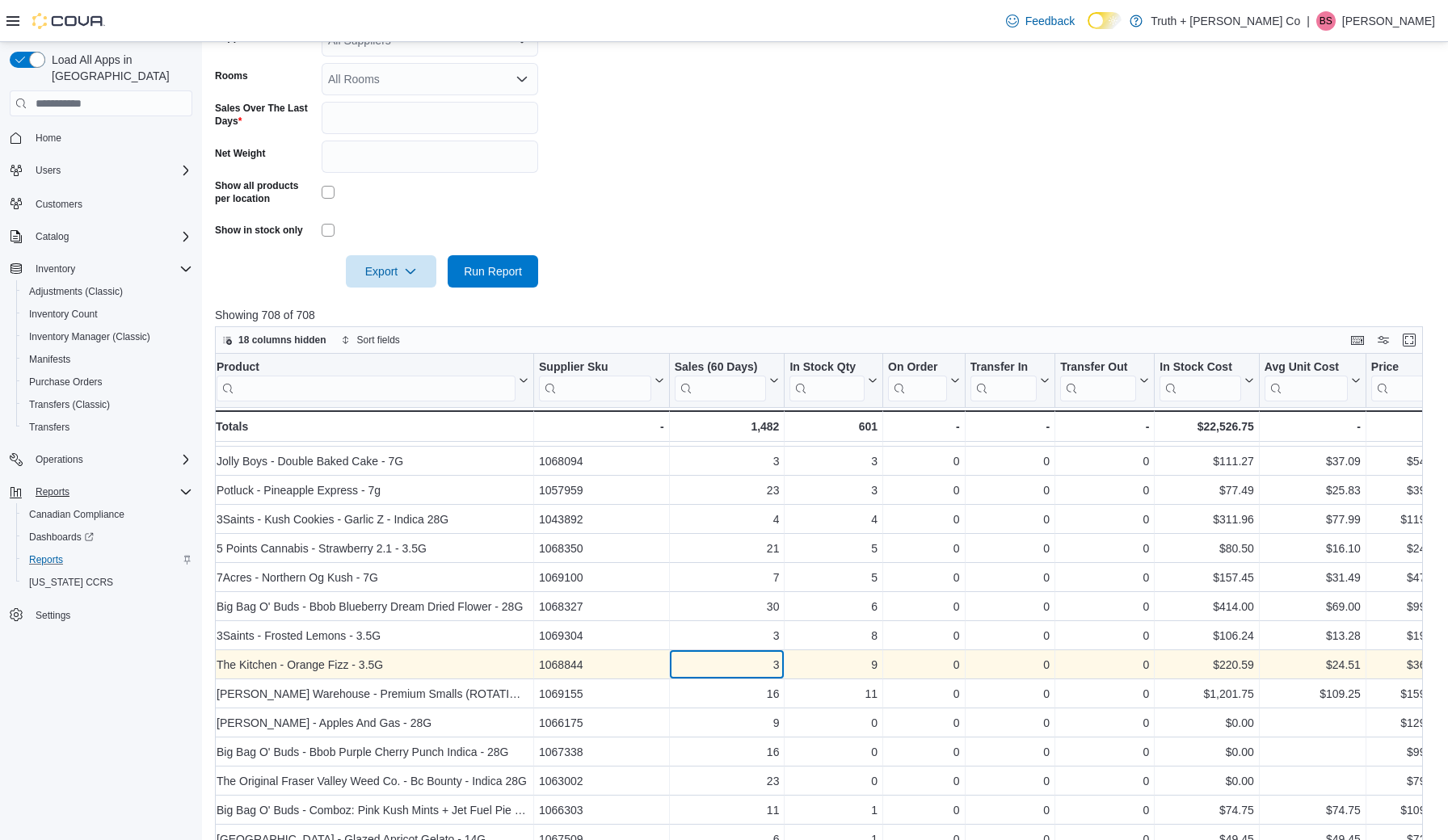
click at [688, 653] on div "3 - Sales (60 Days), column 3, row 26" at bounding box center [728, 664] width 115 height 29
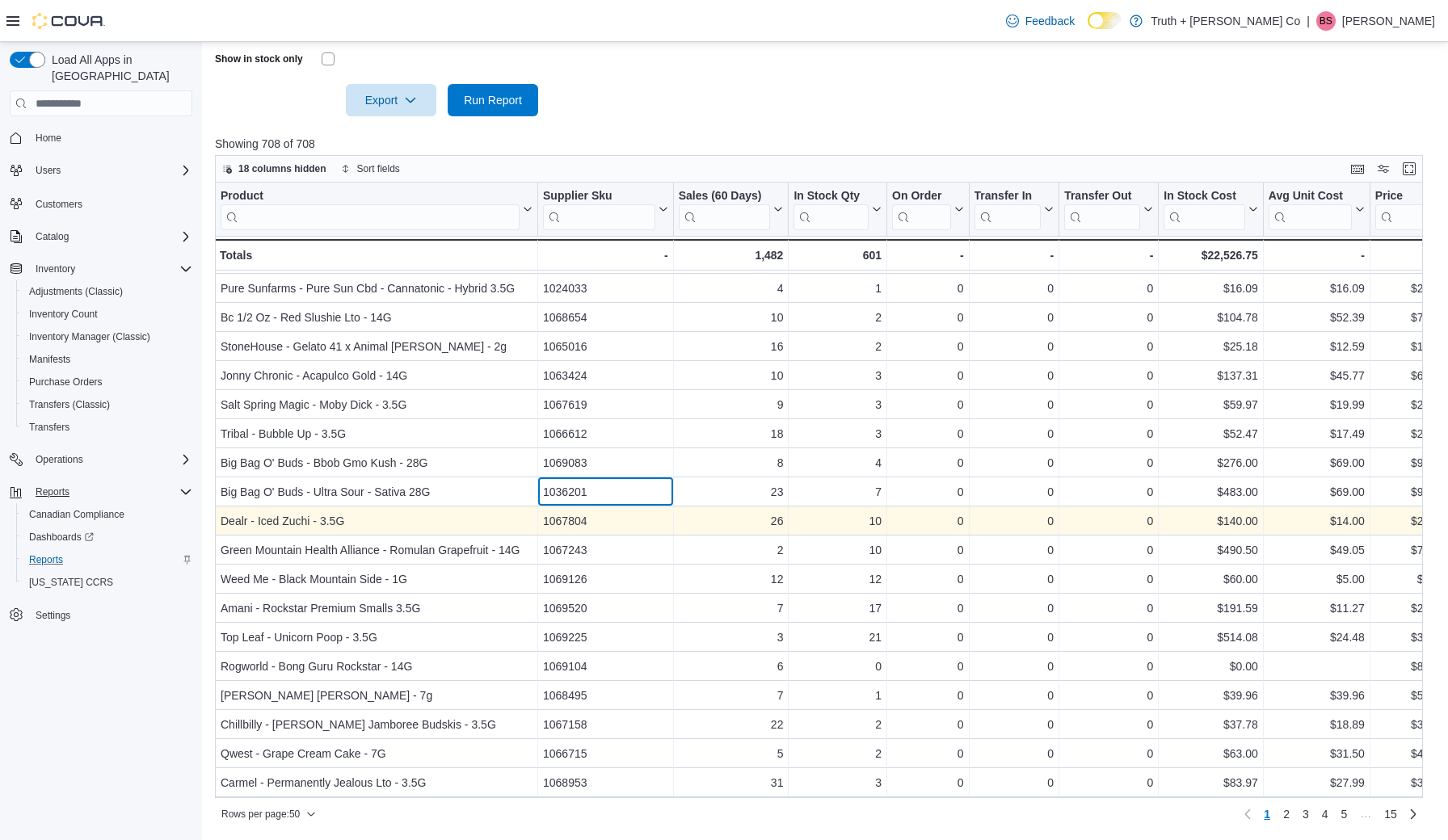
scroll to position [644, 0]
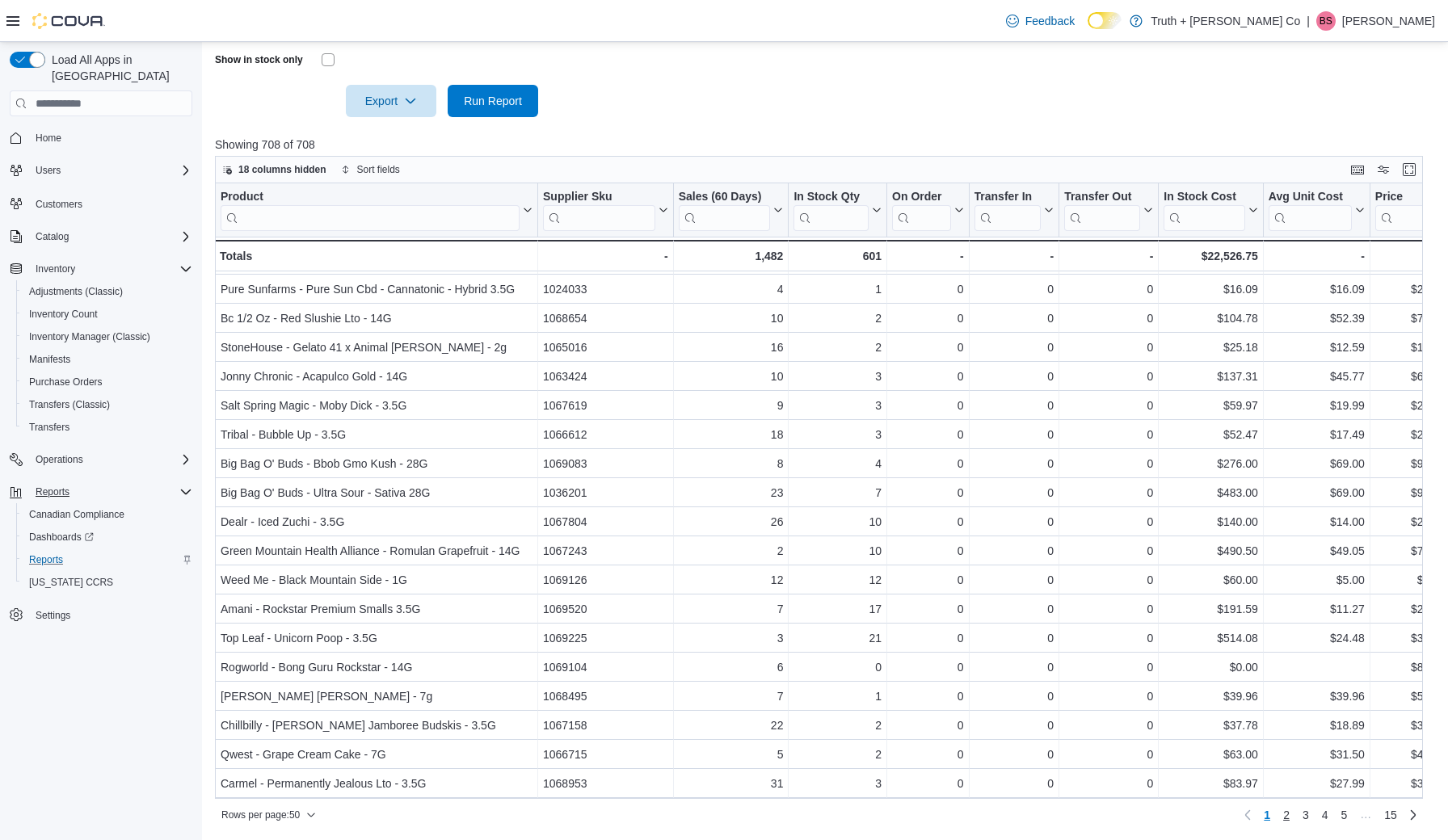
click at [1286, 812] on span "2" at bounding box center [1286, 815] width 7 height 16
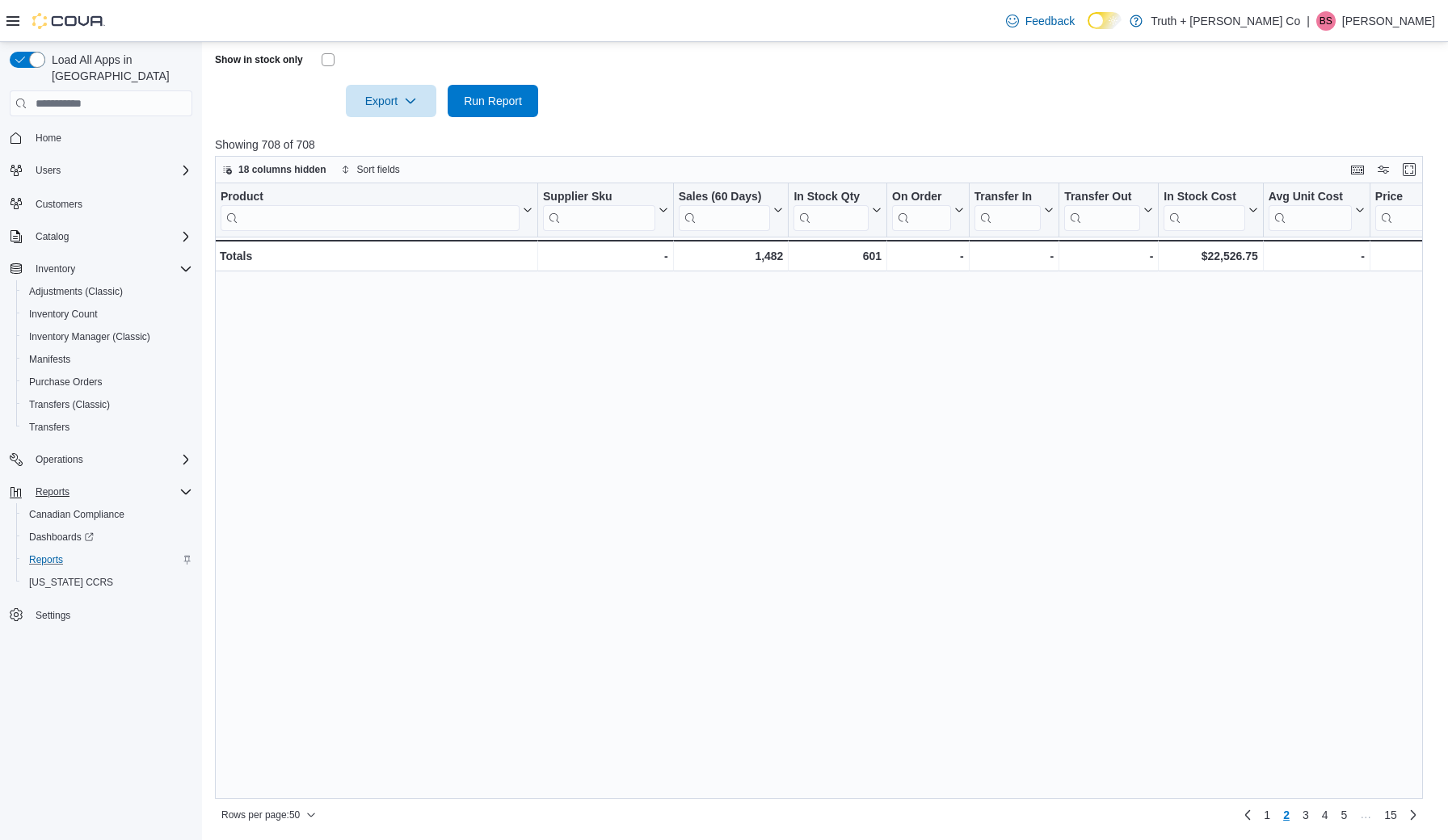
scroll to position [0, 0]
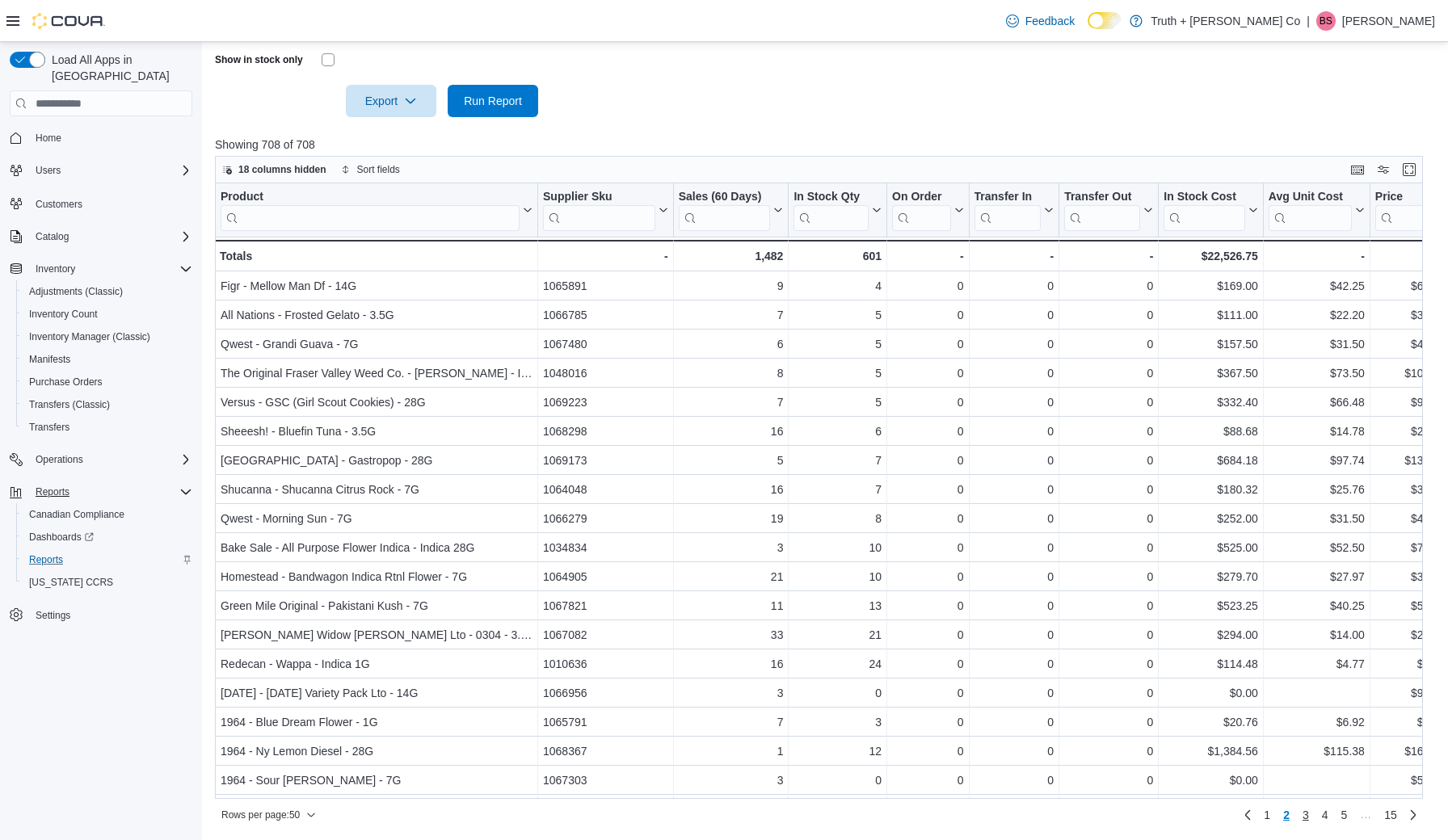
click at [1307, 811] on span "3" at bounding box center [1305, 815] width 7 height 16
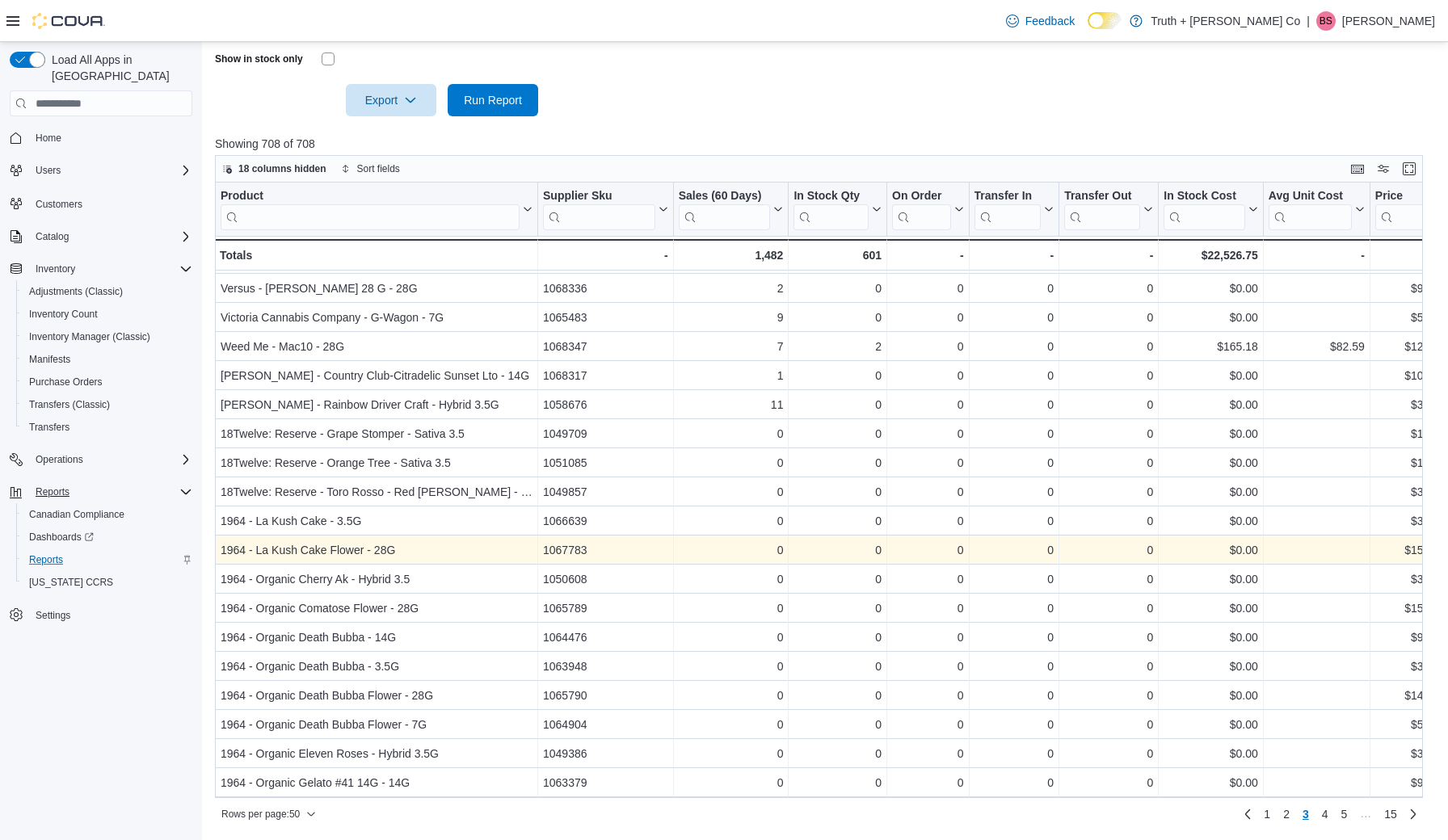
scroll to position [644, 0]
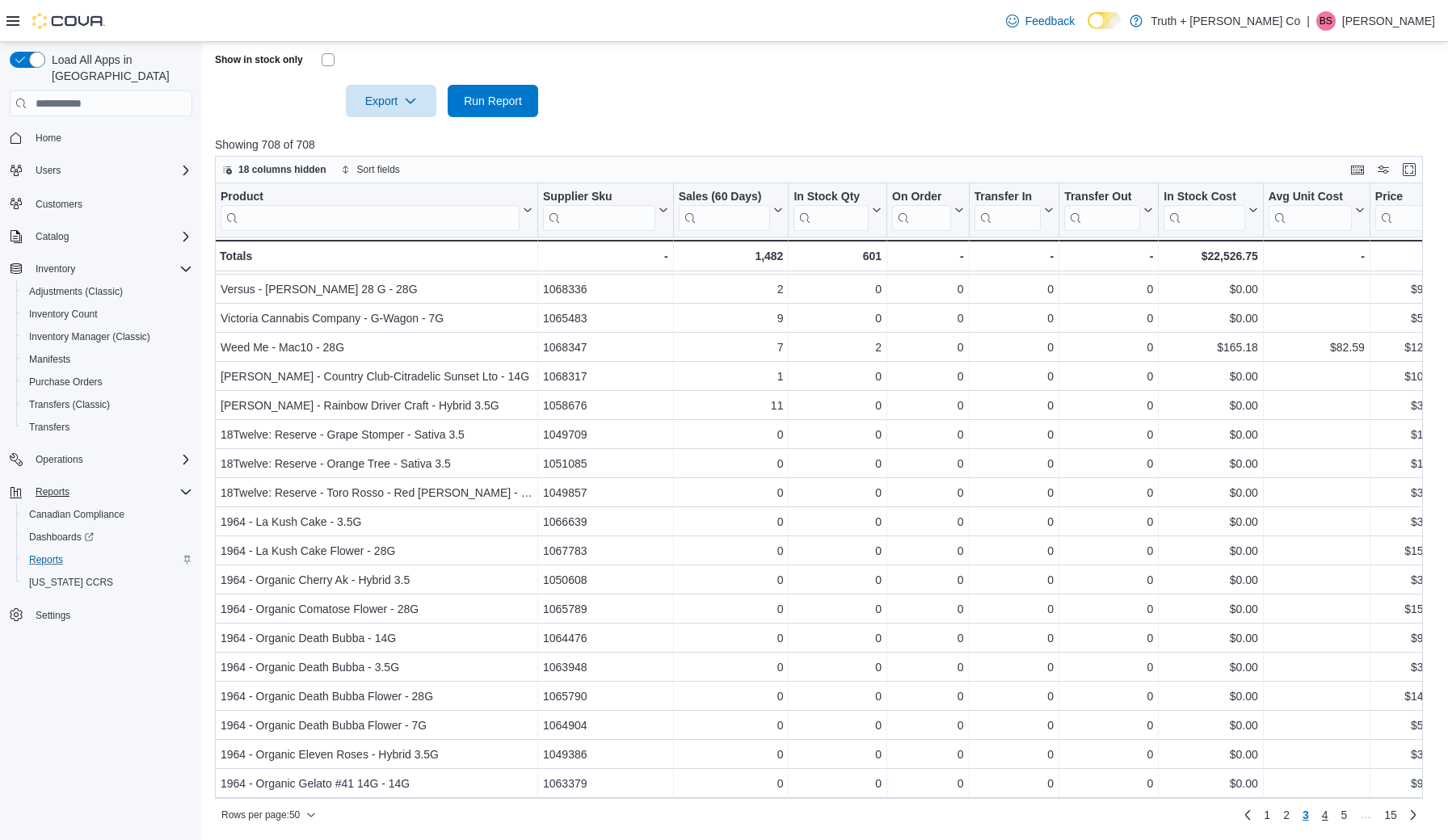
click at [1326, 814] on span "4" at bounding box center [1325, 815] width 7 height 16
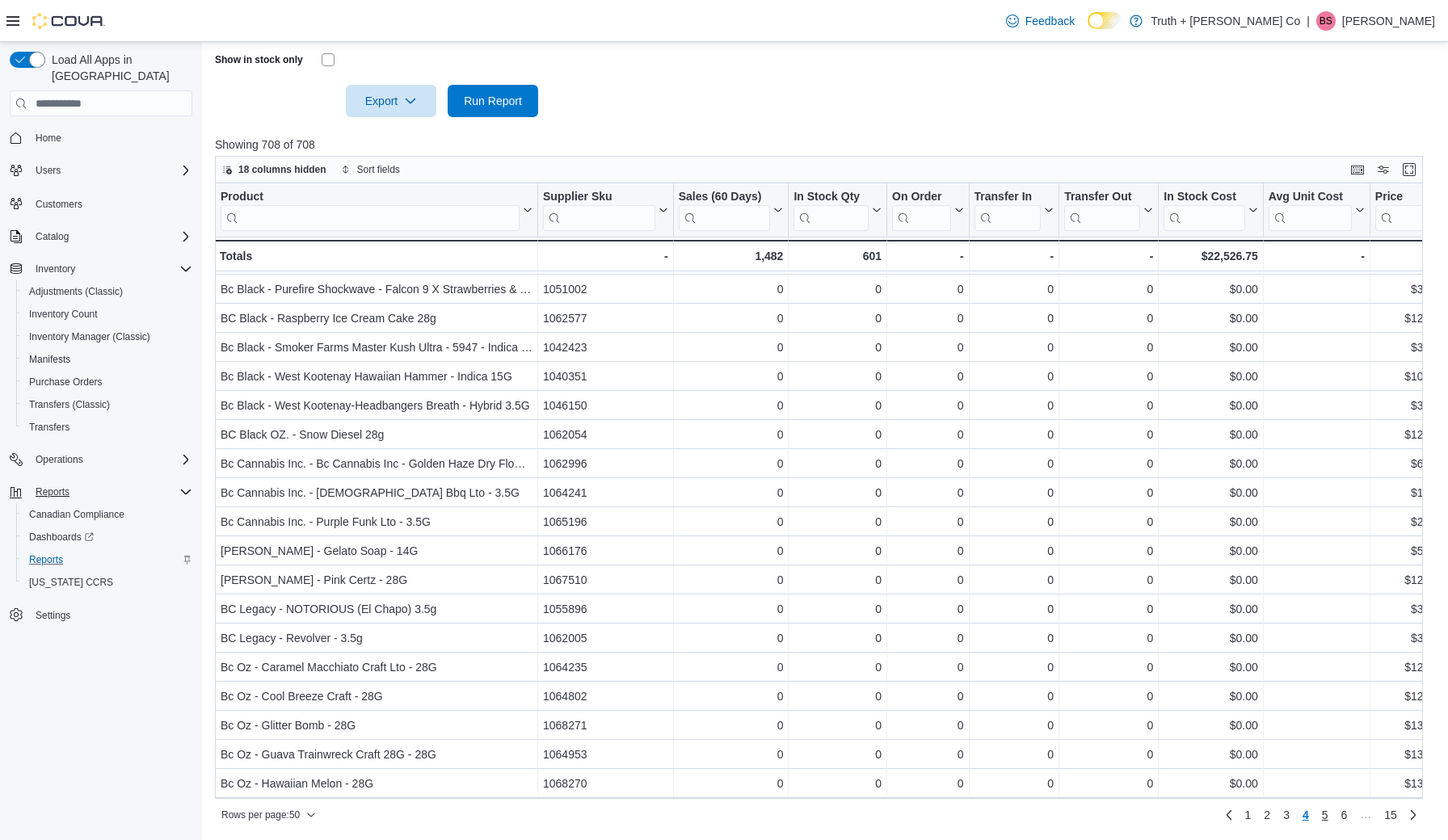
click at [1322, 812] on span "5" at bounding box center [1325, 815] width 7 height 16
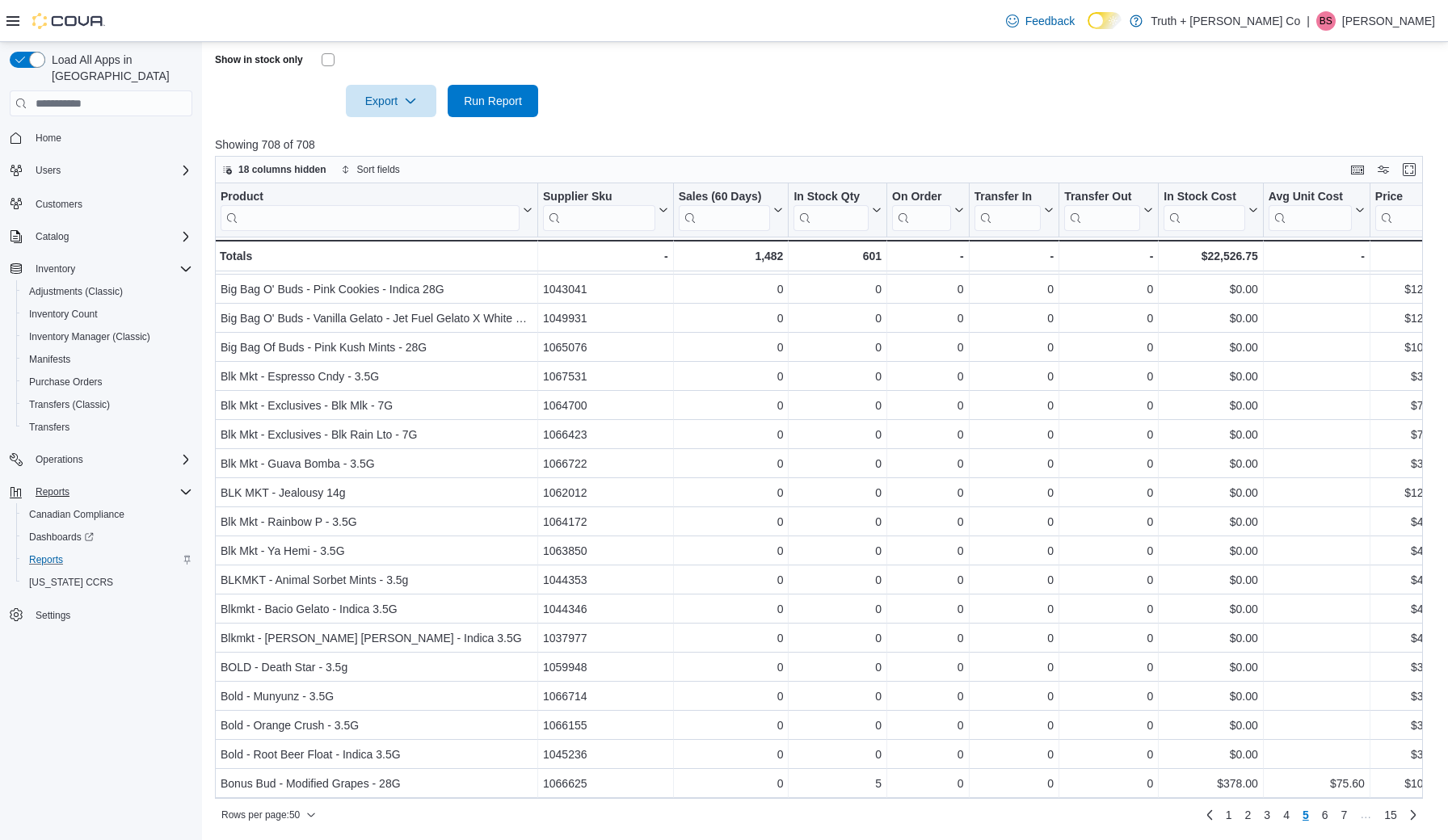
click at [1322, 812] on span "6" at bounding box center [1325, 815] width 7 height 16
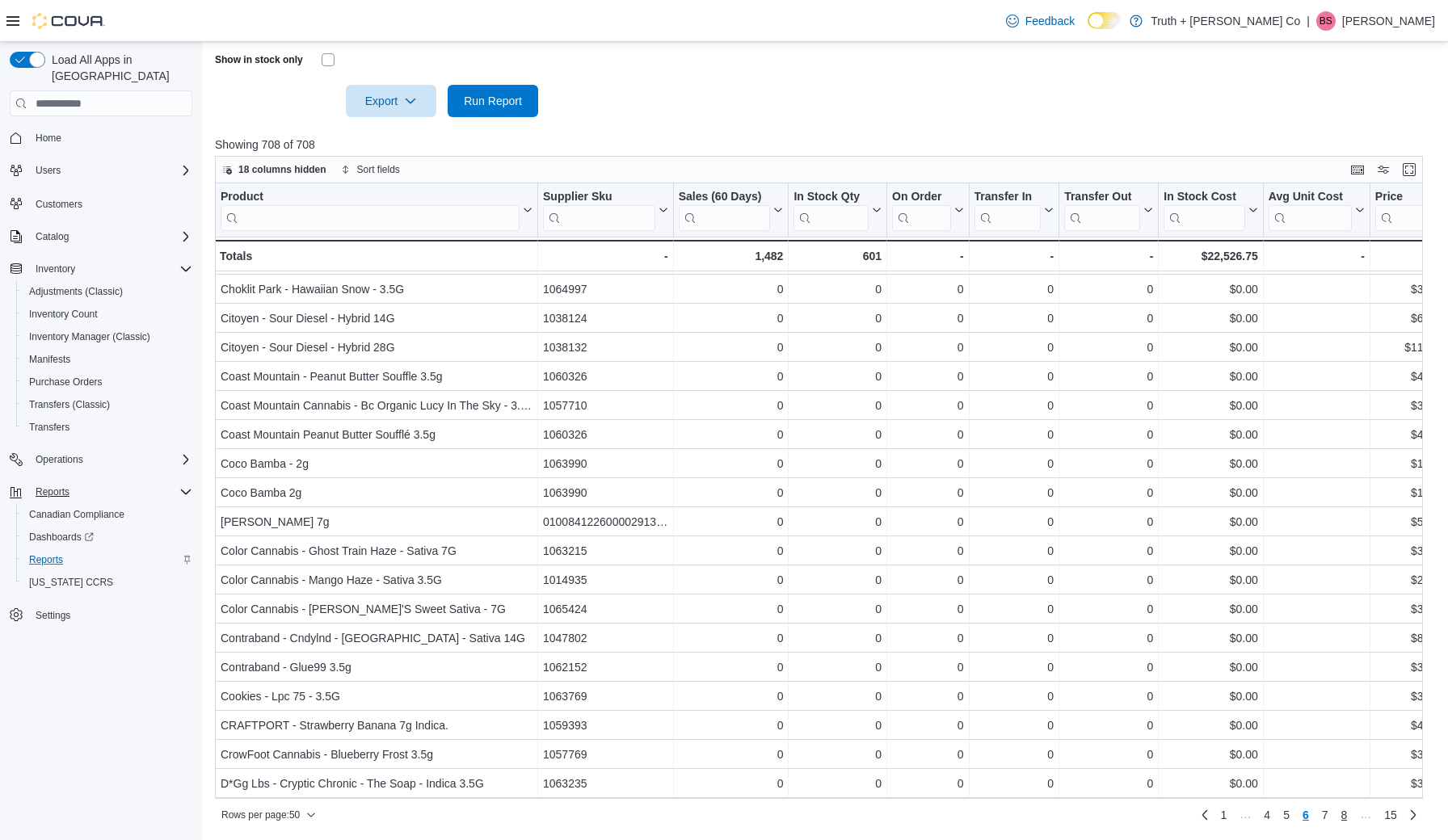
click at [1342, 812] on span "8" at bounding box center [1344, 815] width 7 height 16
